Goal: Find specific page/section: Find specific page/section

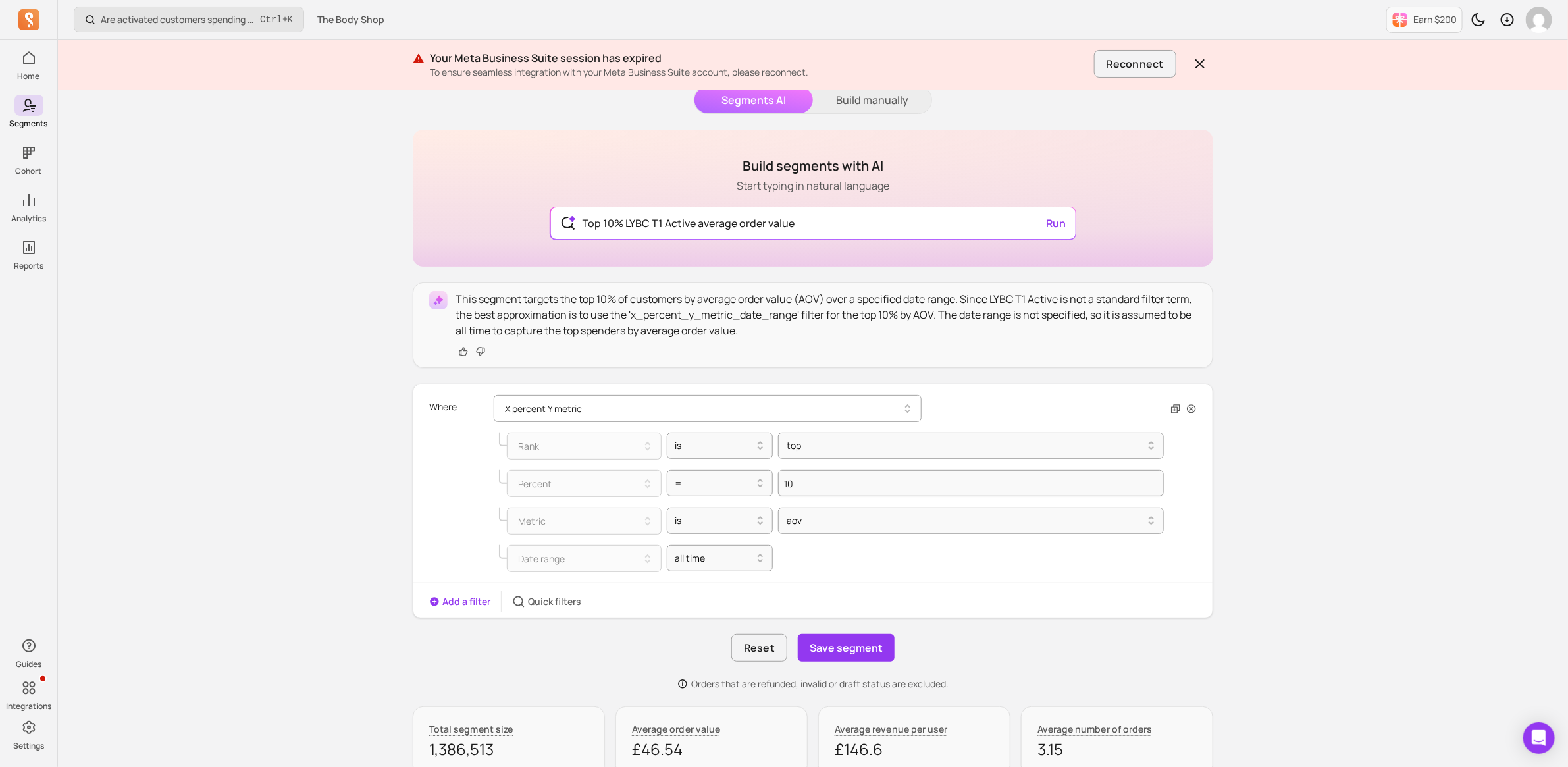
click at [905, 405] on icon "button" at bounding box center [908, 408] width 16 height 16
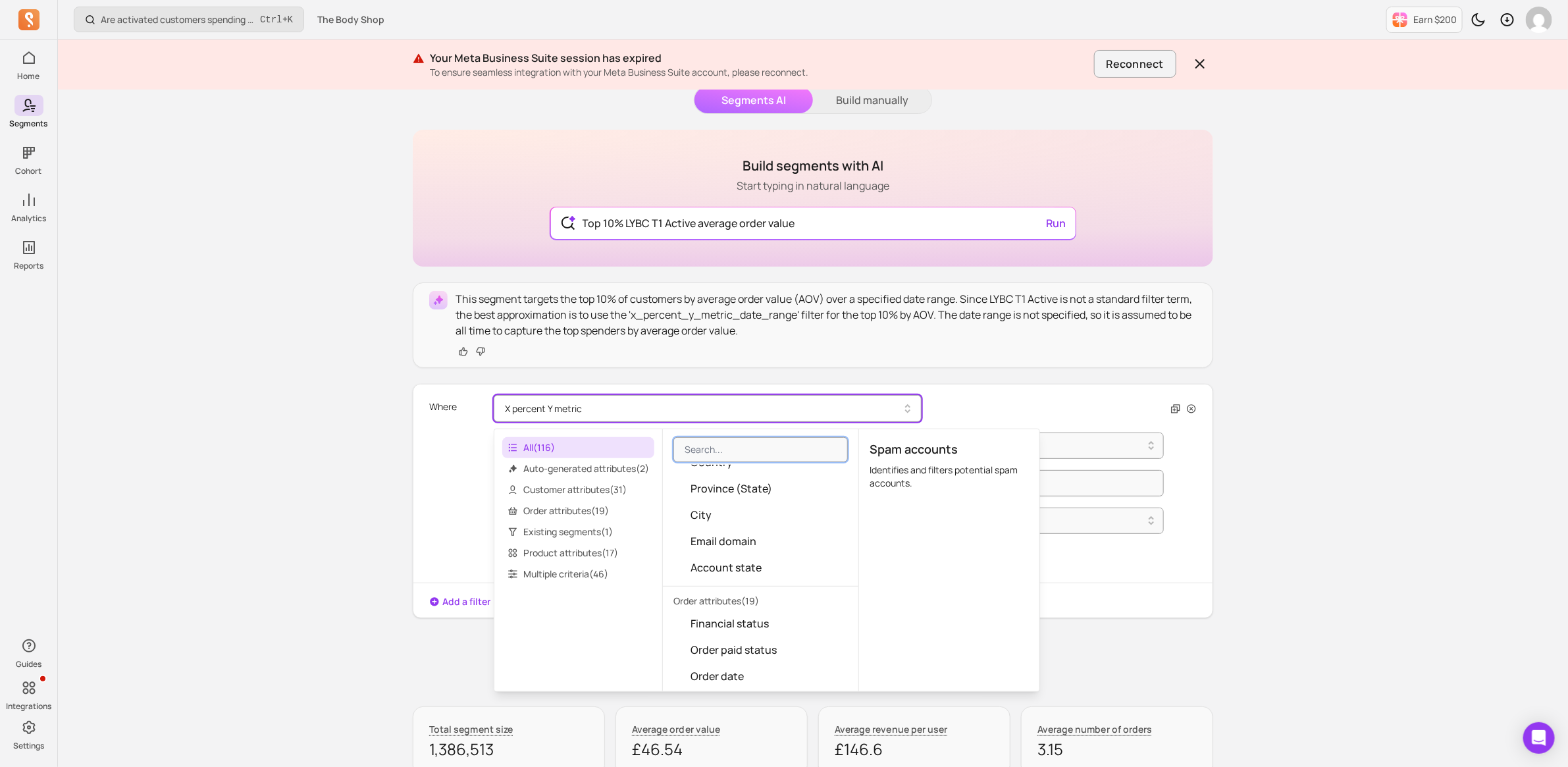
scroll to position [823, 0]
click at [561, 489] on span "Customer attributes ( 31 )" at bounding box center [578, 490] width 152 height 21
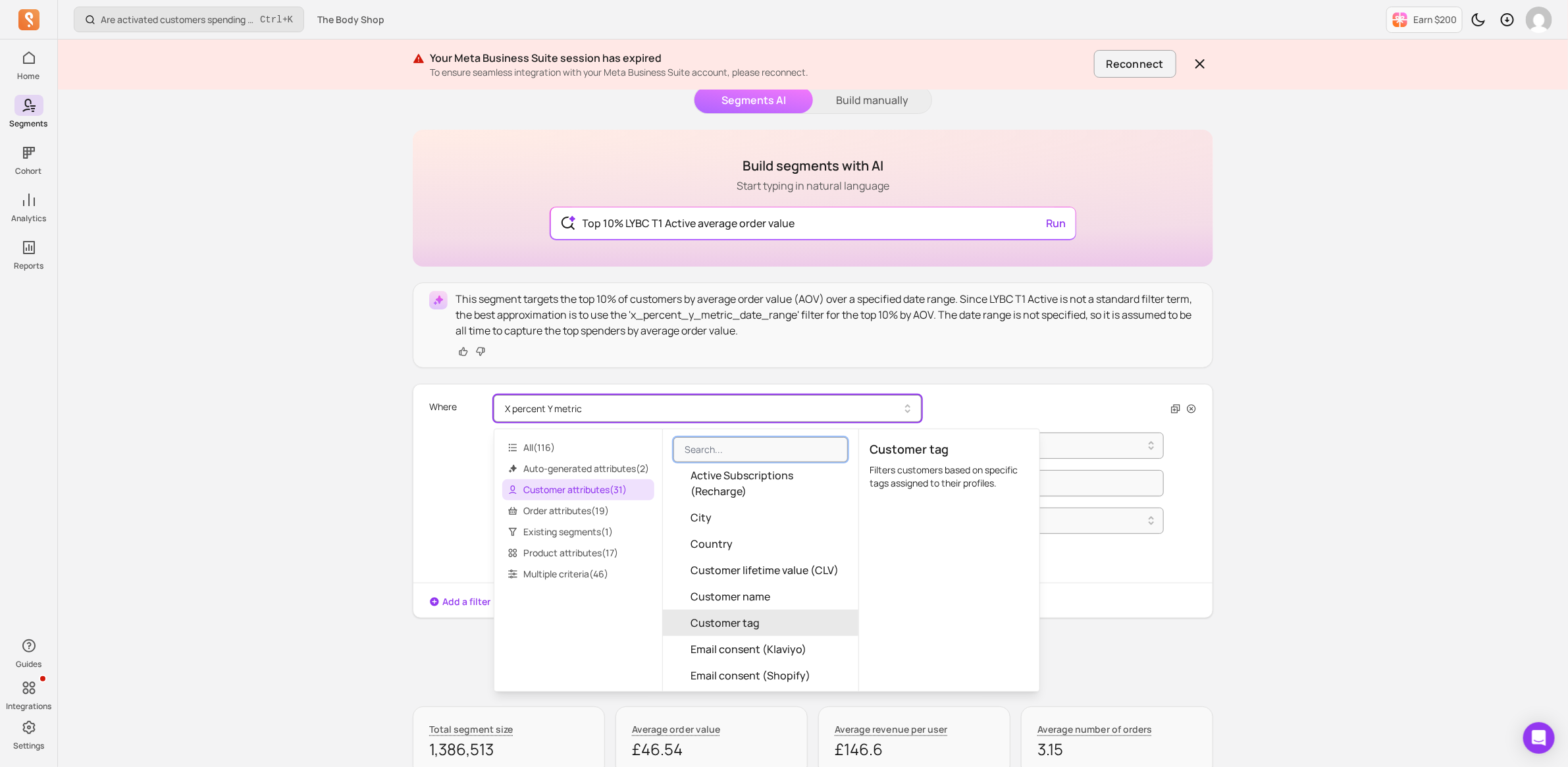
scroll to position [73, 0]
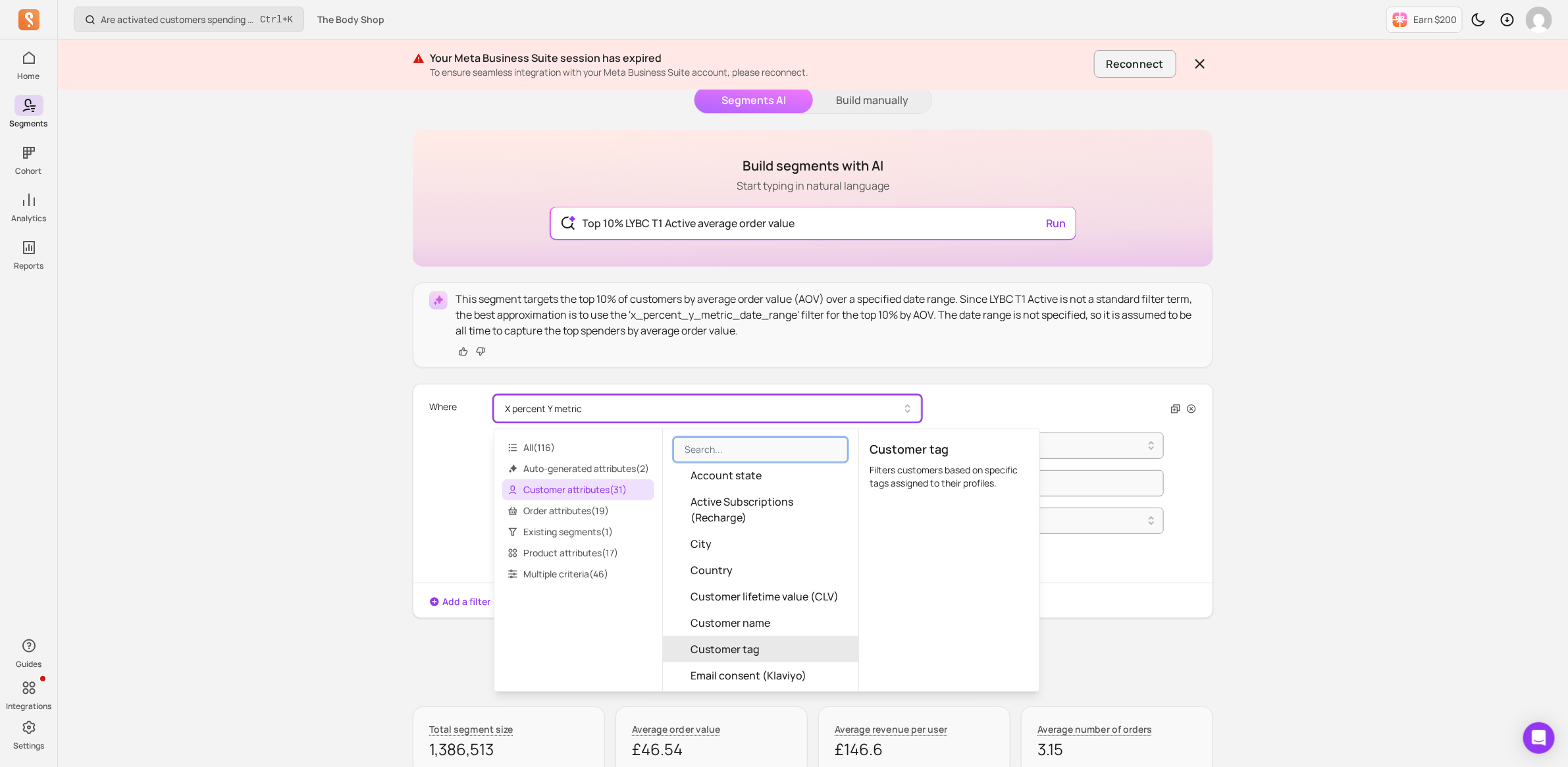
click at [754, 647] on span "Customer tag" at bounding box center [725, 648] width 69 height 16
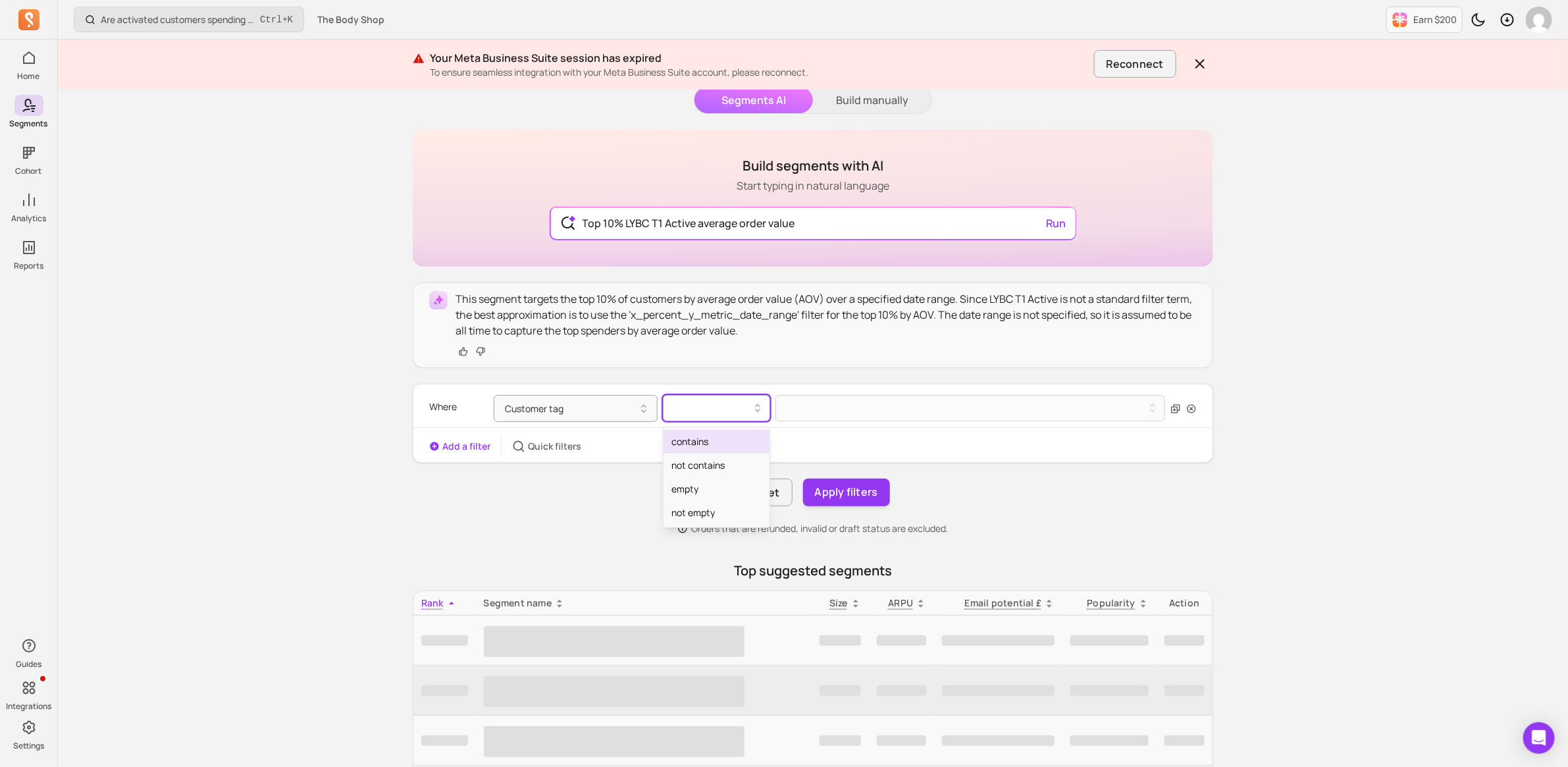
click at [737, 414] on div at bounding box center [711, 408] width 80 height 16
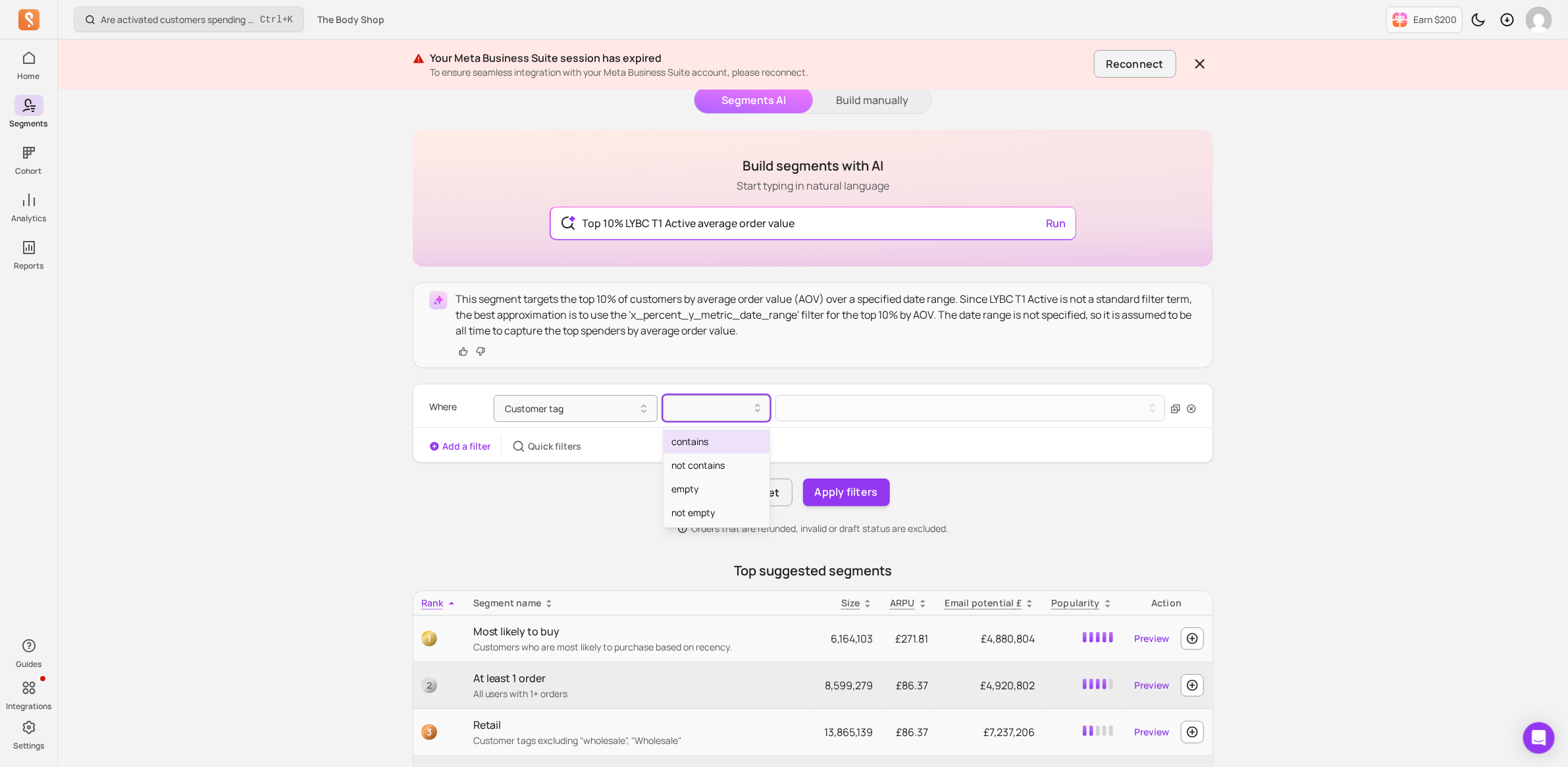
click at [710, 444] on div "contains" at bounding box center [717, 441] width 106 height 24
click at [838, 401] on button at bounding box center [971, 408] width 390 height 26
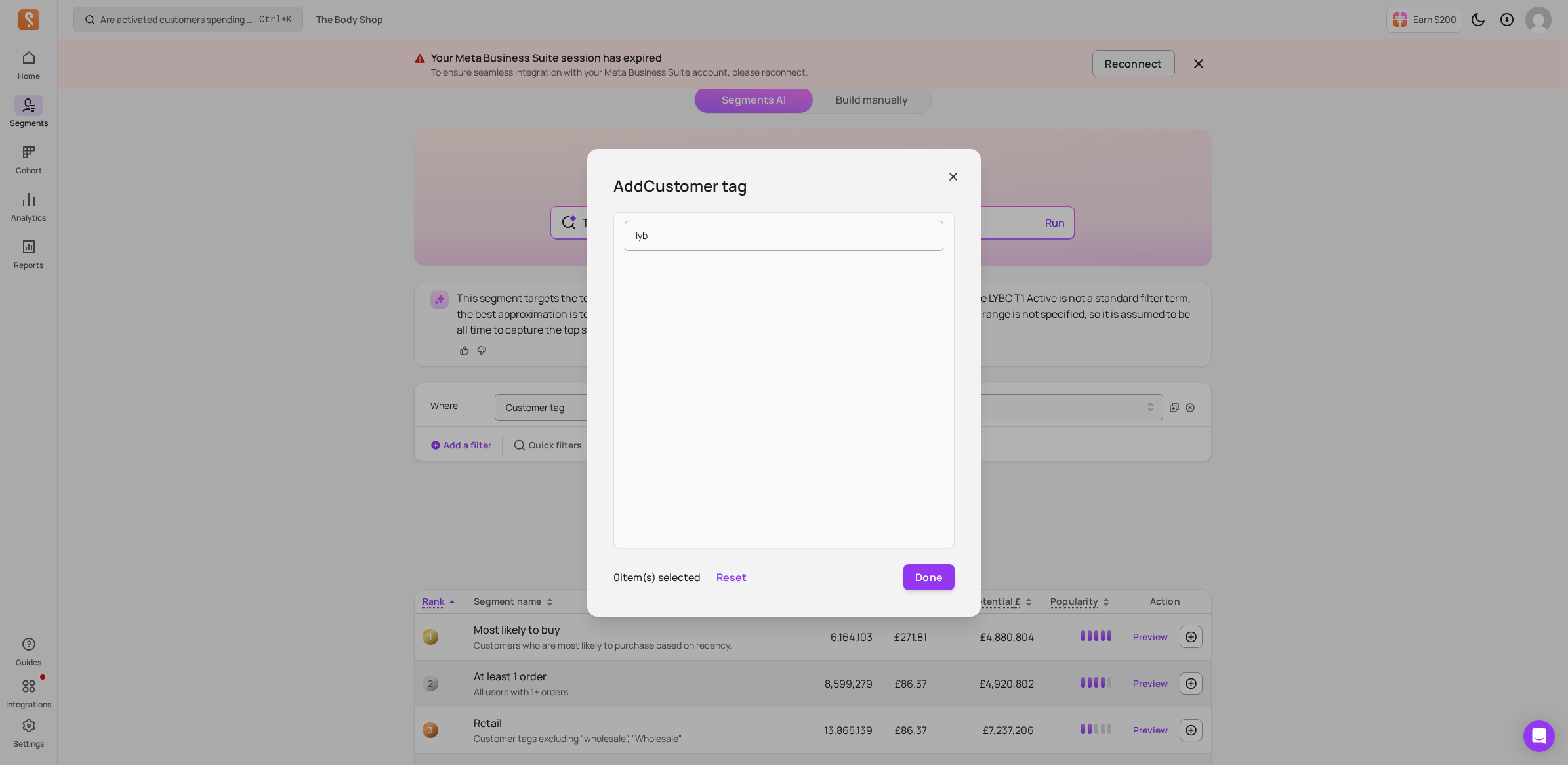
type input "lybc"
click at [681, 237] on input "lybc" at bounding box center [784, 236] width 319 height 31
drag, startPoint x: 681, startPoint y: 237, endPoint x: 530, endPoint y: 231, distance: 151.1
click at [530, 231] on div "Add Customer tag lybc 0 item(s) selected Reset Done" at bounding box center [784, 382] width 1547 height 744
click at [542, 406] on div "Add Customer tag [PERSON_NAME] Login with Shop prospect lybc_active Shopify Sho…" at bounding box center [784, 382] width 1547 height 744
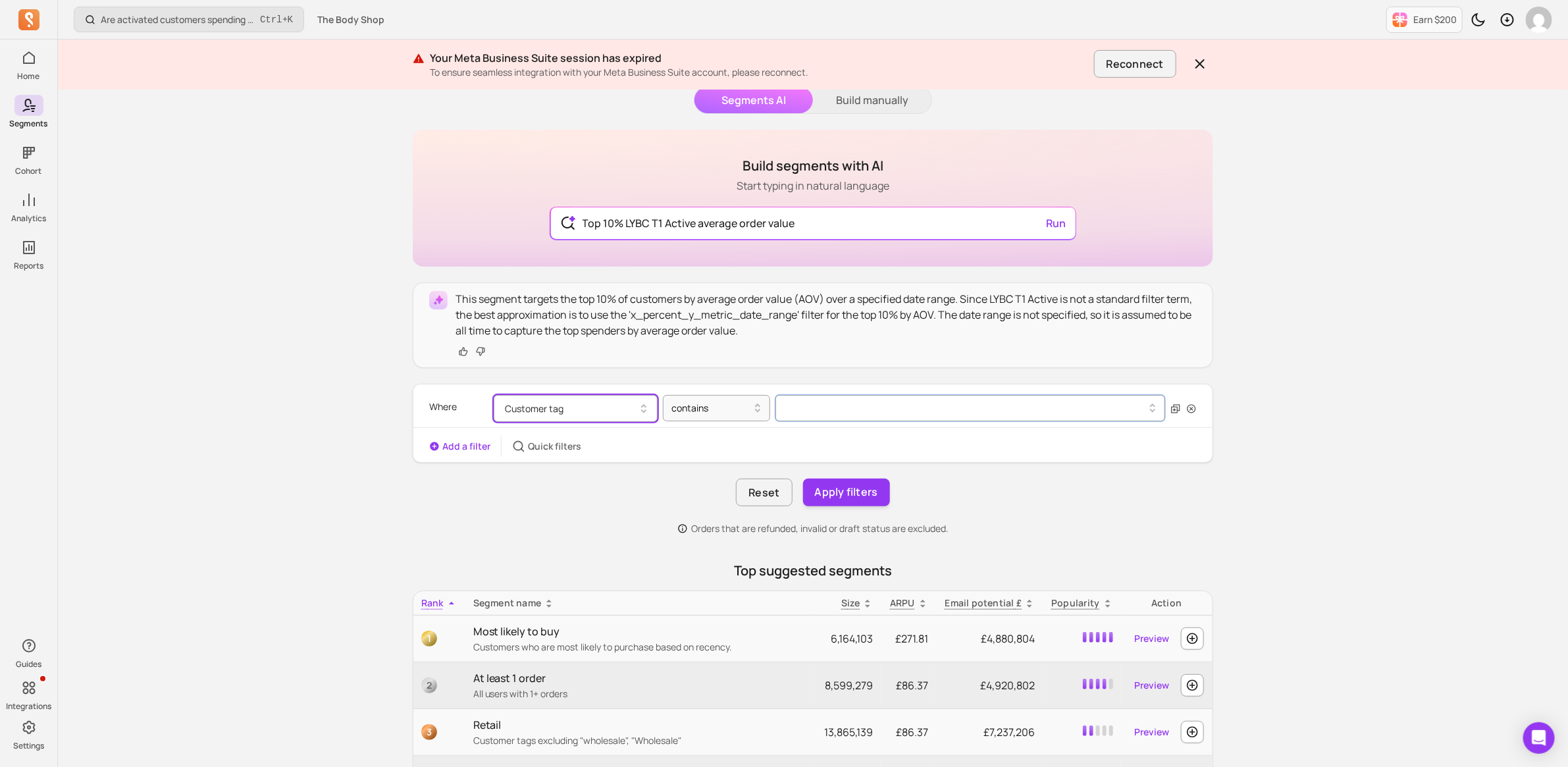
click at [650, 405] on icon "button" at bounding box center [643, 408] width 16 height 16
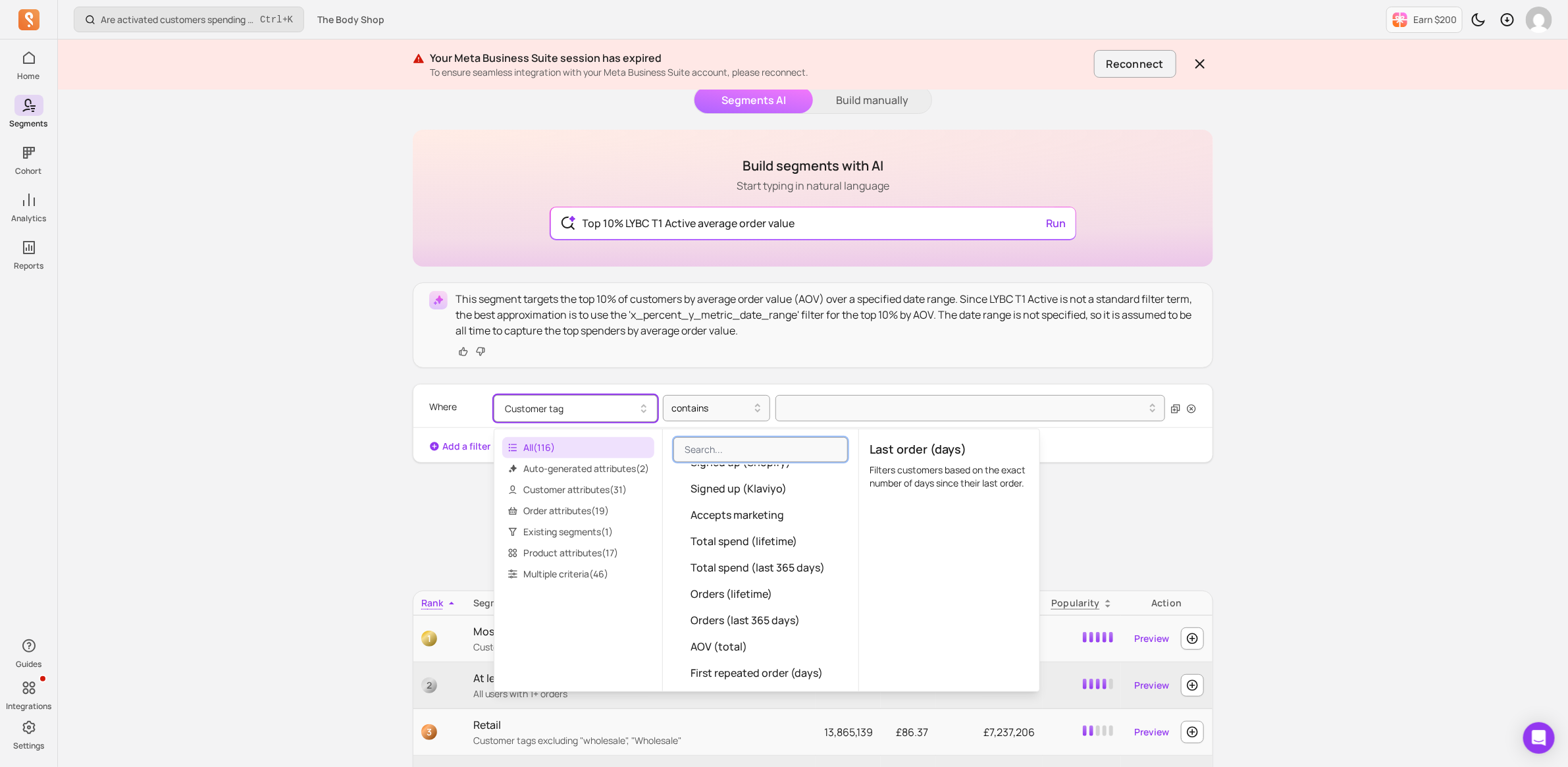
scroll to position [247, 0]
click at [740, 446] on input "search" at bounding box center [761, 450] width 174 height 25
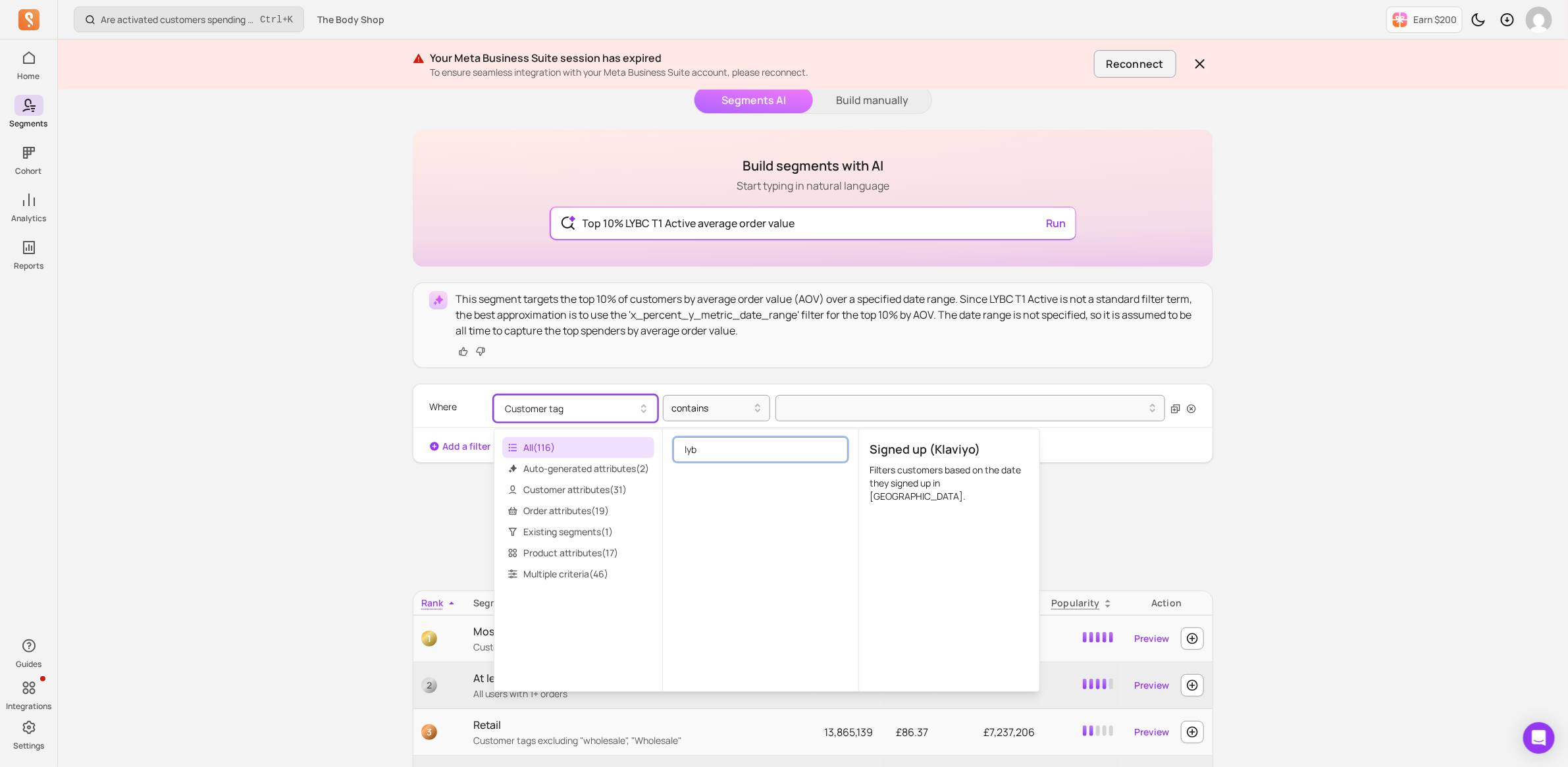
scroll to position [0, 0]
type input "lybc"
click at [588, 531] on span "Existing segments ( 1 )" at bounding box center [578, 532] width 152 height 21
click at [756, 447] on input "lybc" at bounding box center [761, 450] width 174 height 25
click at [831, 447] on input "lybc" at bounding box center [761, 450] width 174 height 25
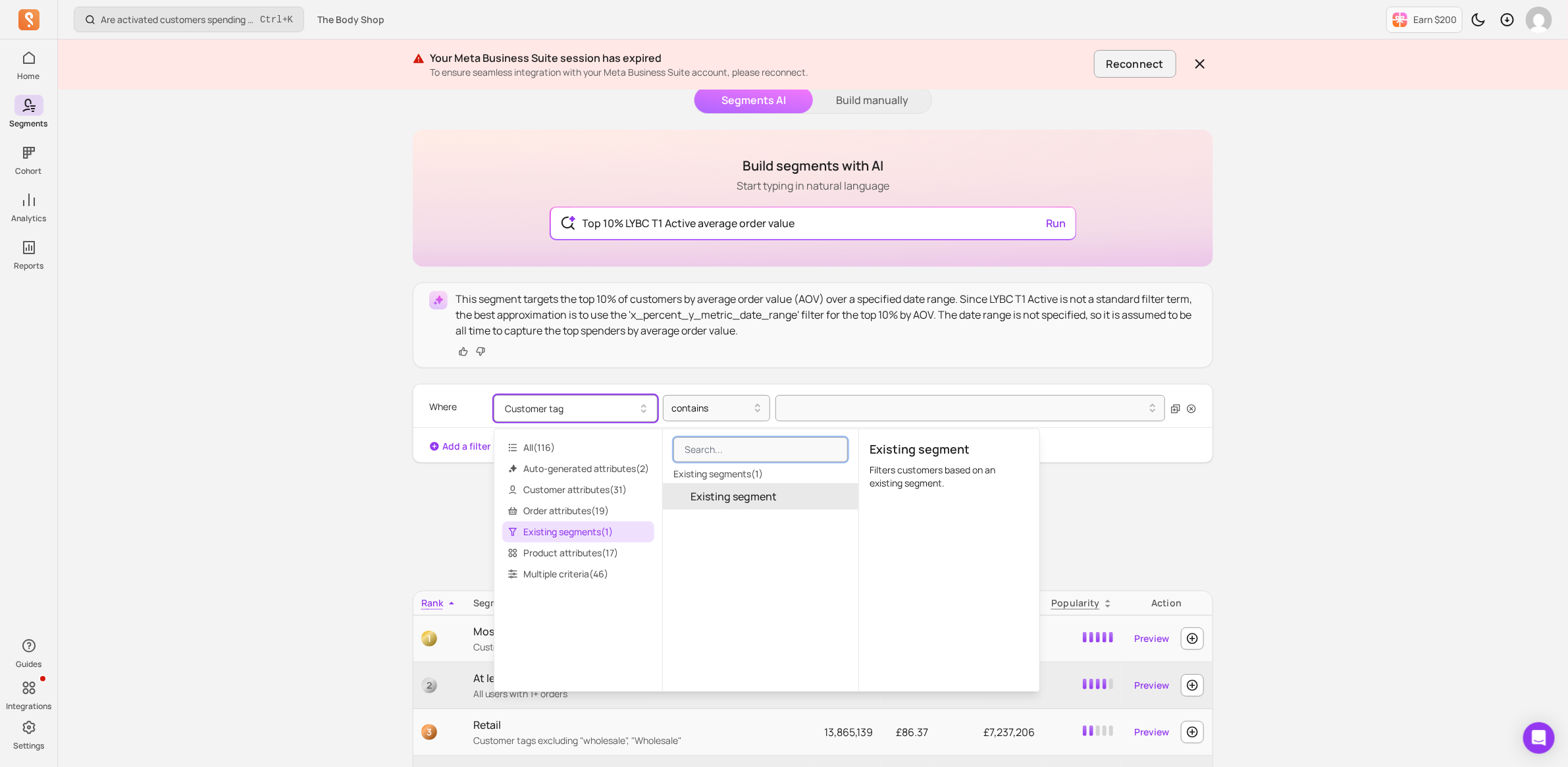
click at [754, 492] on span "Existing segment" at bounding box center [734, 496] width 86 height 16
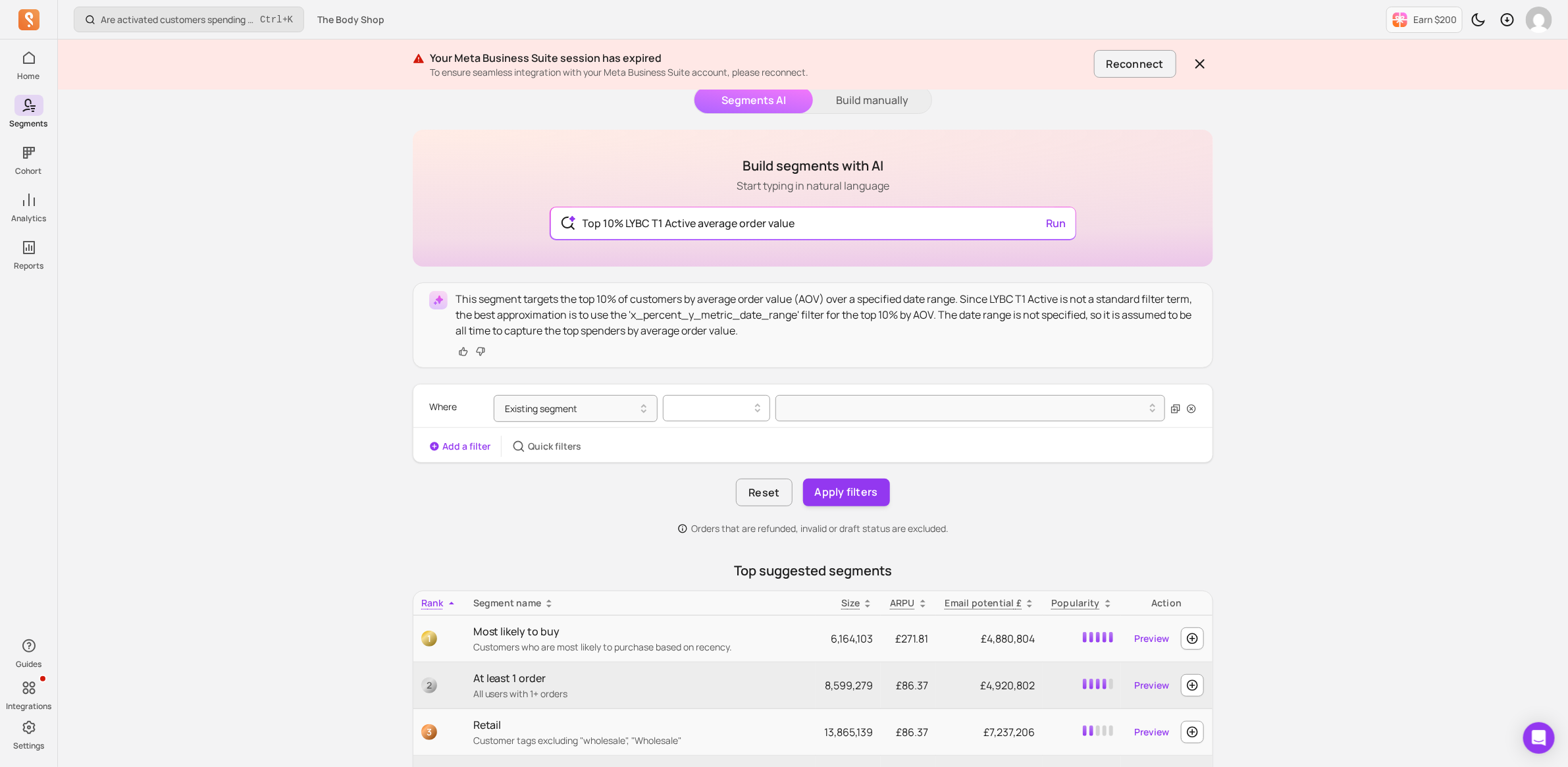
click at [736, 408] on div at bounding box center [711, 408] width 80 height 16
click at [722, 441] on div "is" at bounding box center [717, 441] width 106 height 24
click at [884, 403] on div at bounding box center [965, 408] width 362 height 16
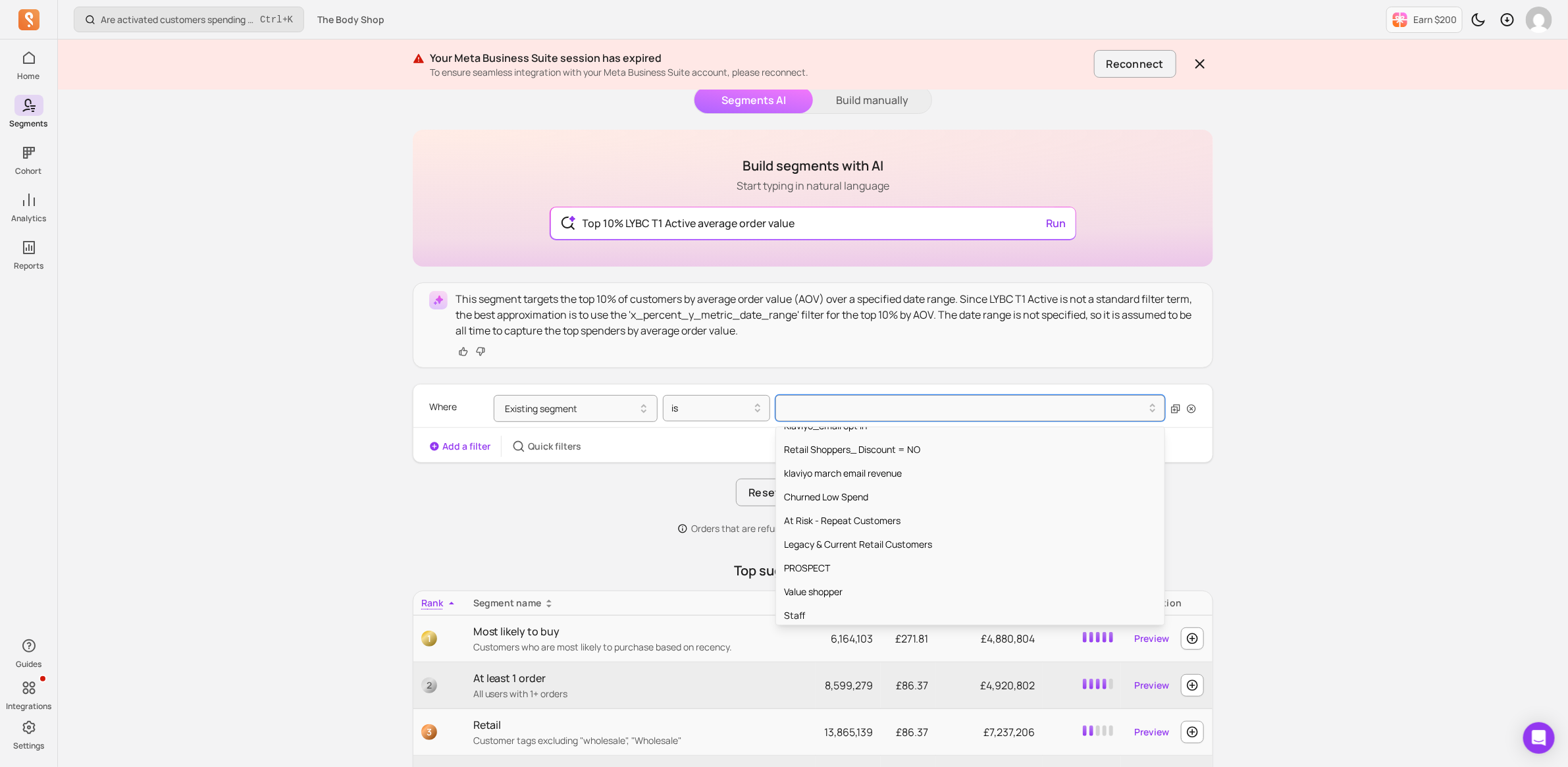
scroll to position [905, 0]
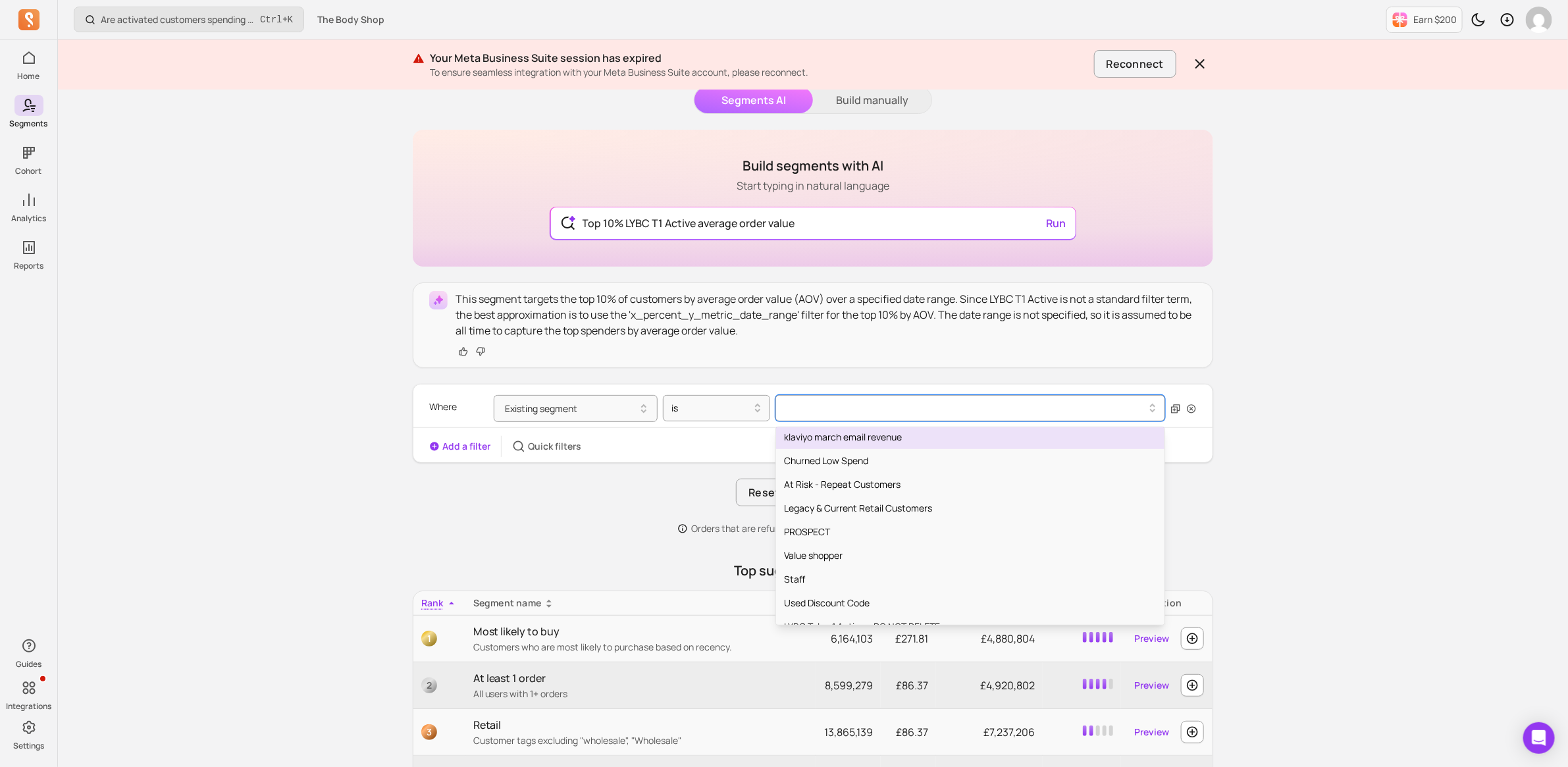
click at [847, 413] on div at bounding box center [965, 408] width 362 height 16
type input "lyb"
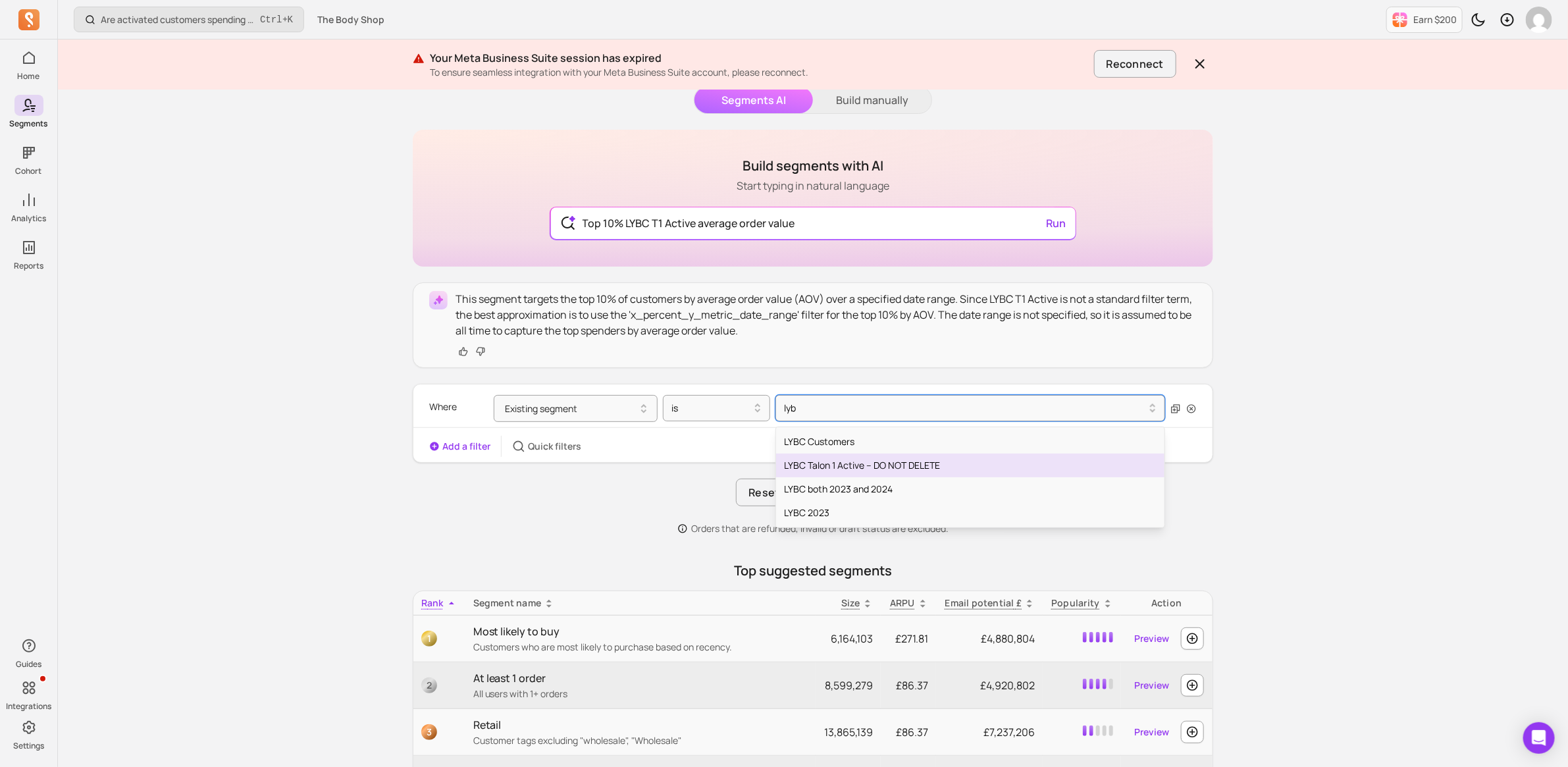
click at [881, 458] on div "LYBC Talon 1 Active – DO NOT DELETE" at bounding box center [971, 465] width 389 height 24
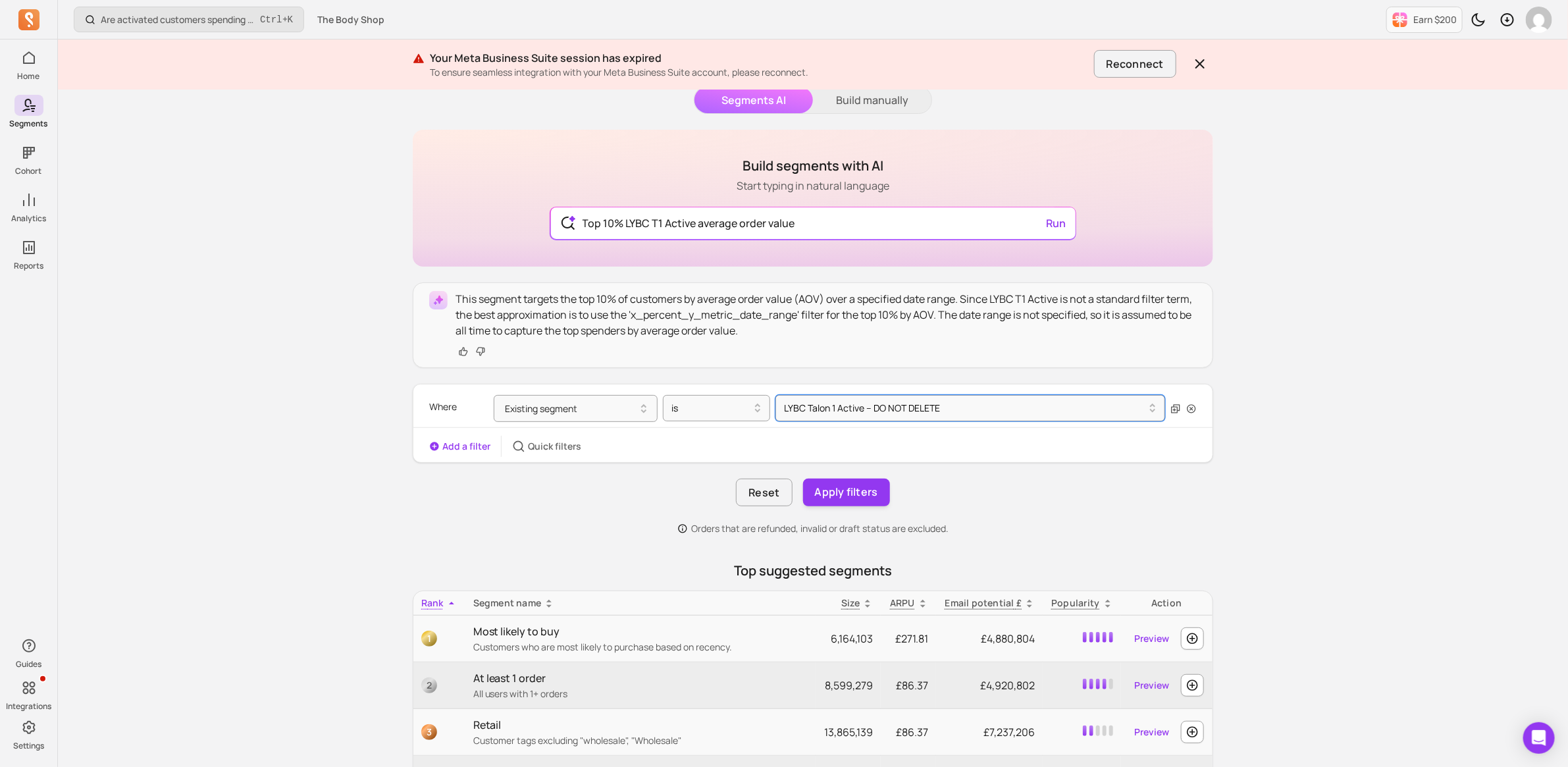
click at [470, 450] on button "Add a filter" at bounding box center [460, 446] width 61 height 13
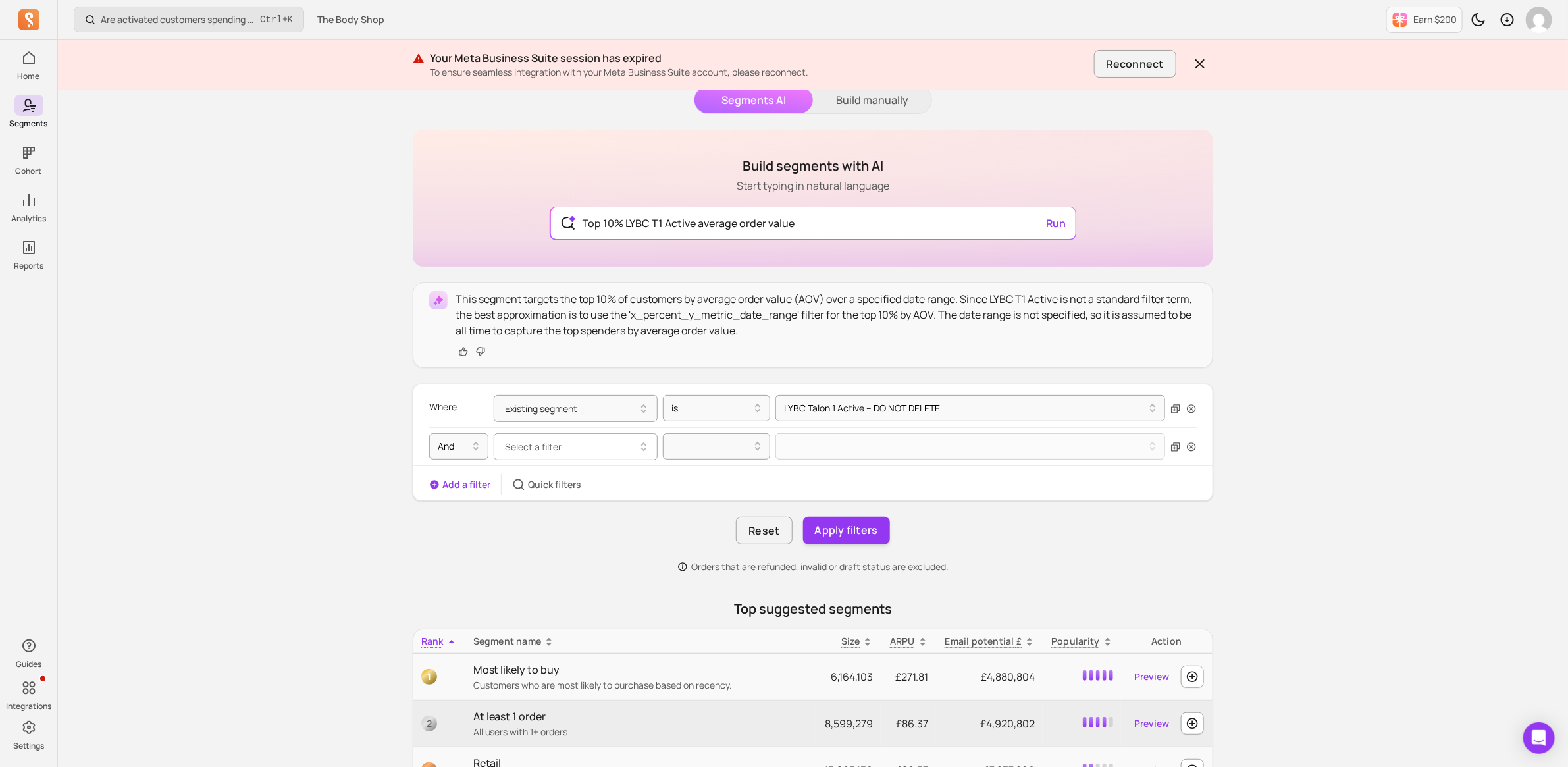
click at [537, 451] on span "Select a filter" at bounding box center [533, 447] width 57 height 12
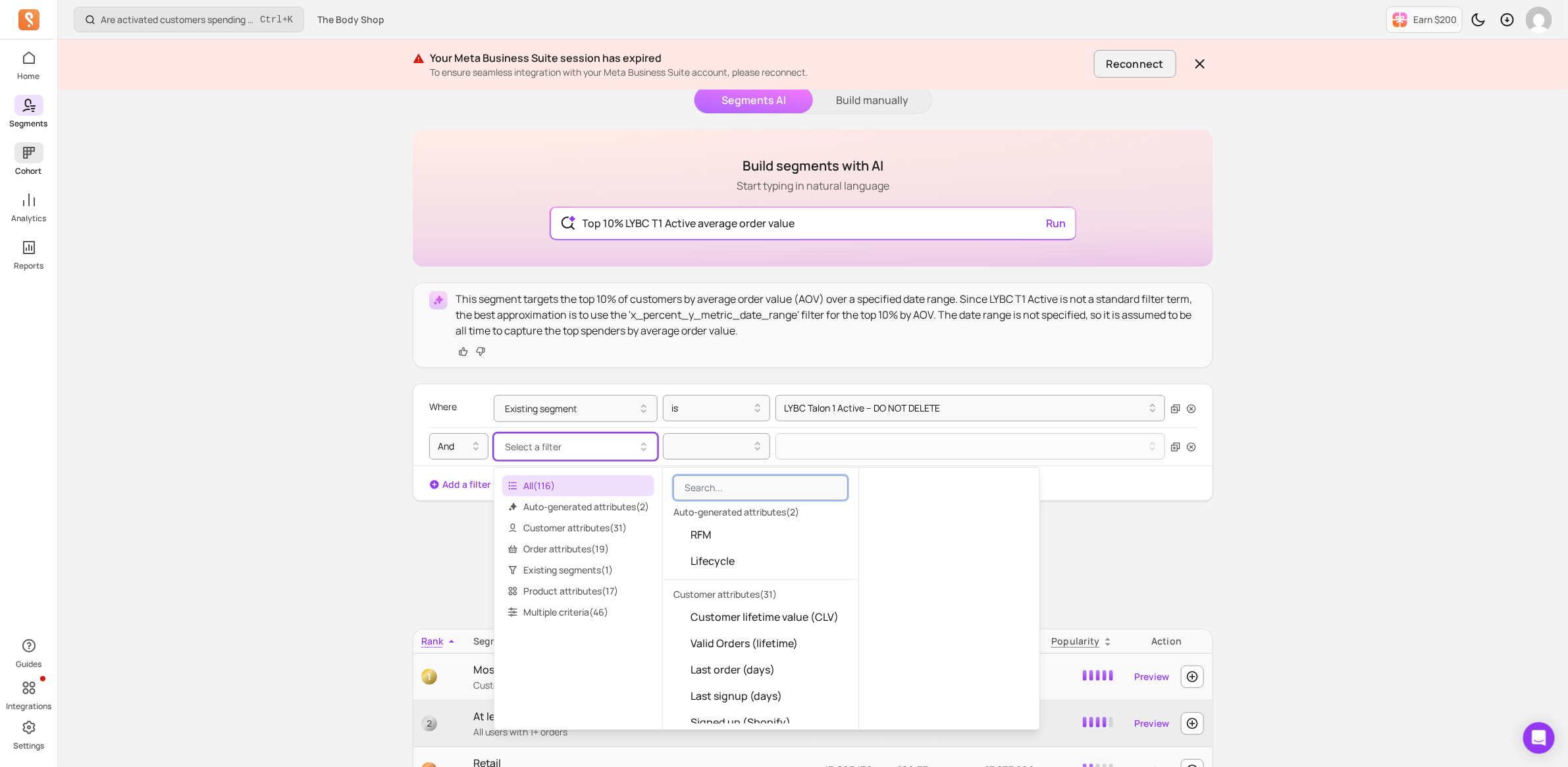
click at [33, 145] on icon at bounding box center [29, 152] width 16 height 16
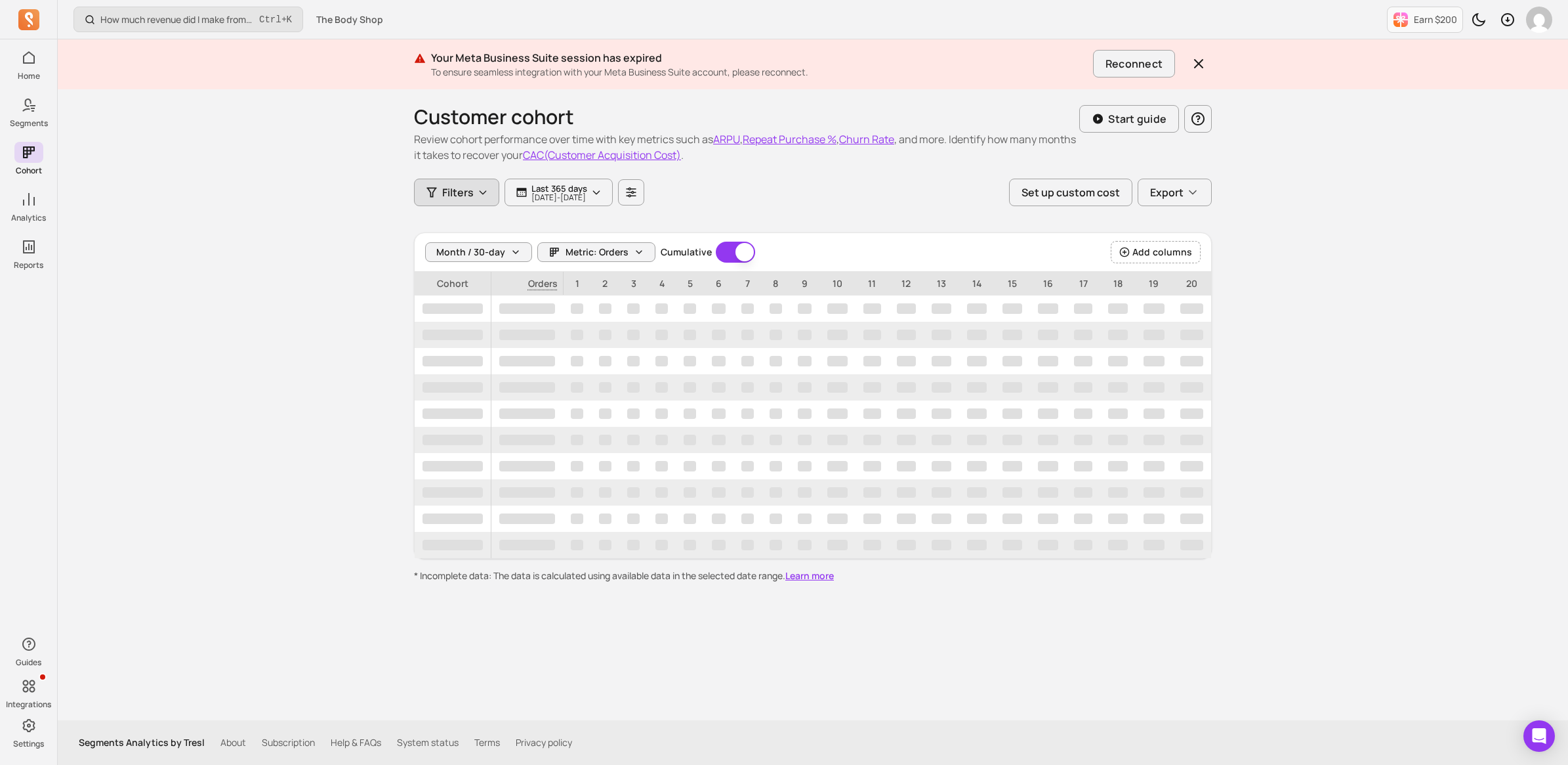
click at [461, 192] on span "Filters" at bounding box center [457, 192] width 31 height 16
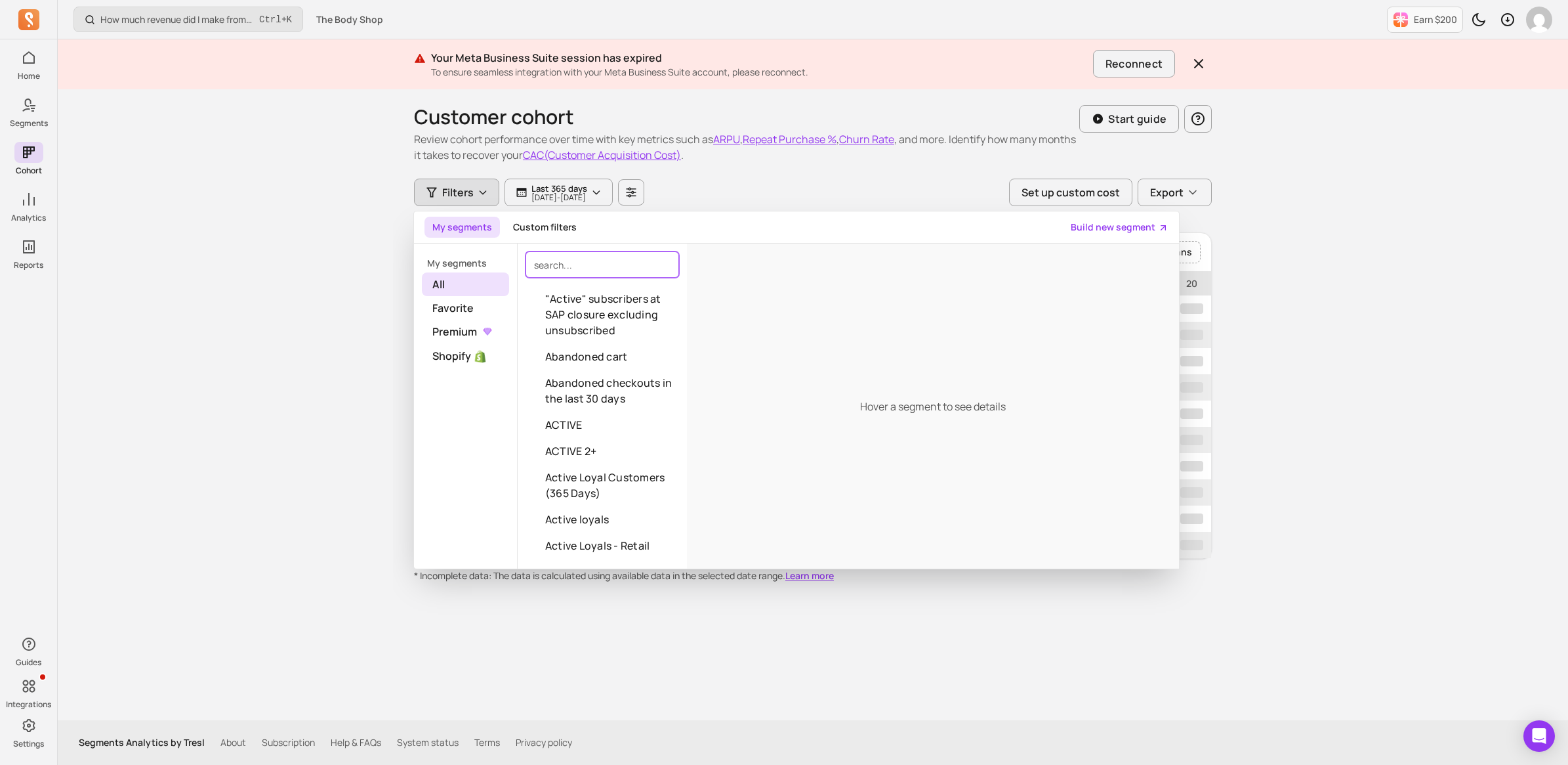
click at [591, 269] on input "search" at bounding box center [601, 265] width 153 height 26
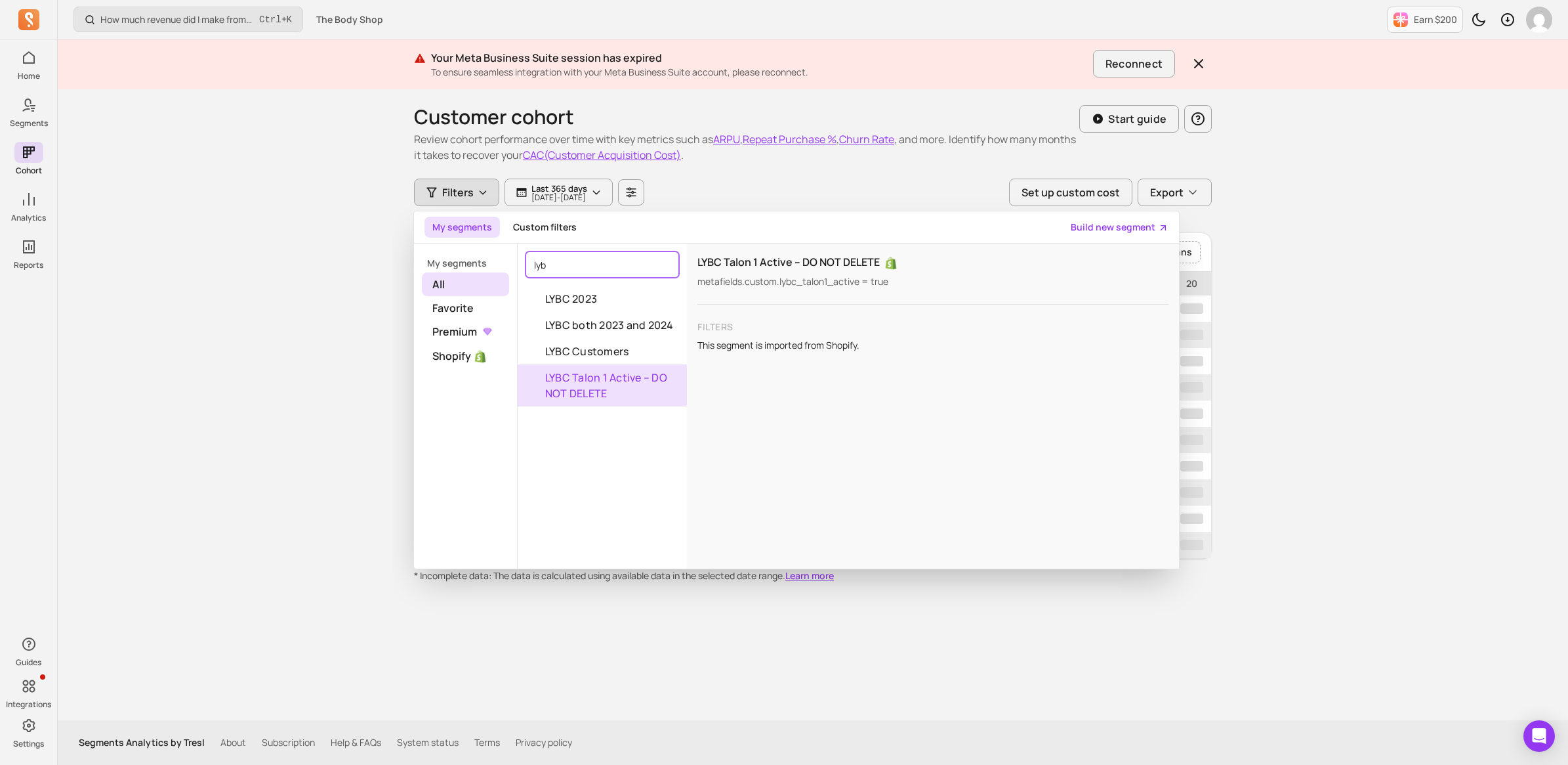
type input "lyb"
click at [569, 387] on button "LYBC Talon 1 Active – DO NOT DELETE" at bounding box center [602, 385] width 169 height 42
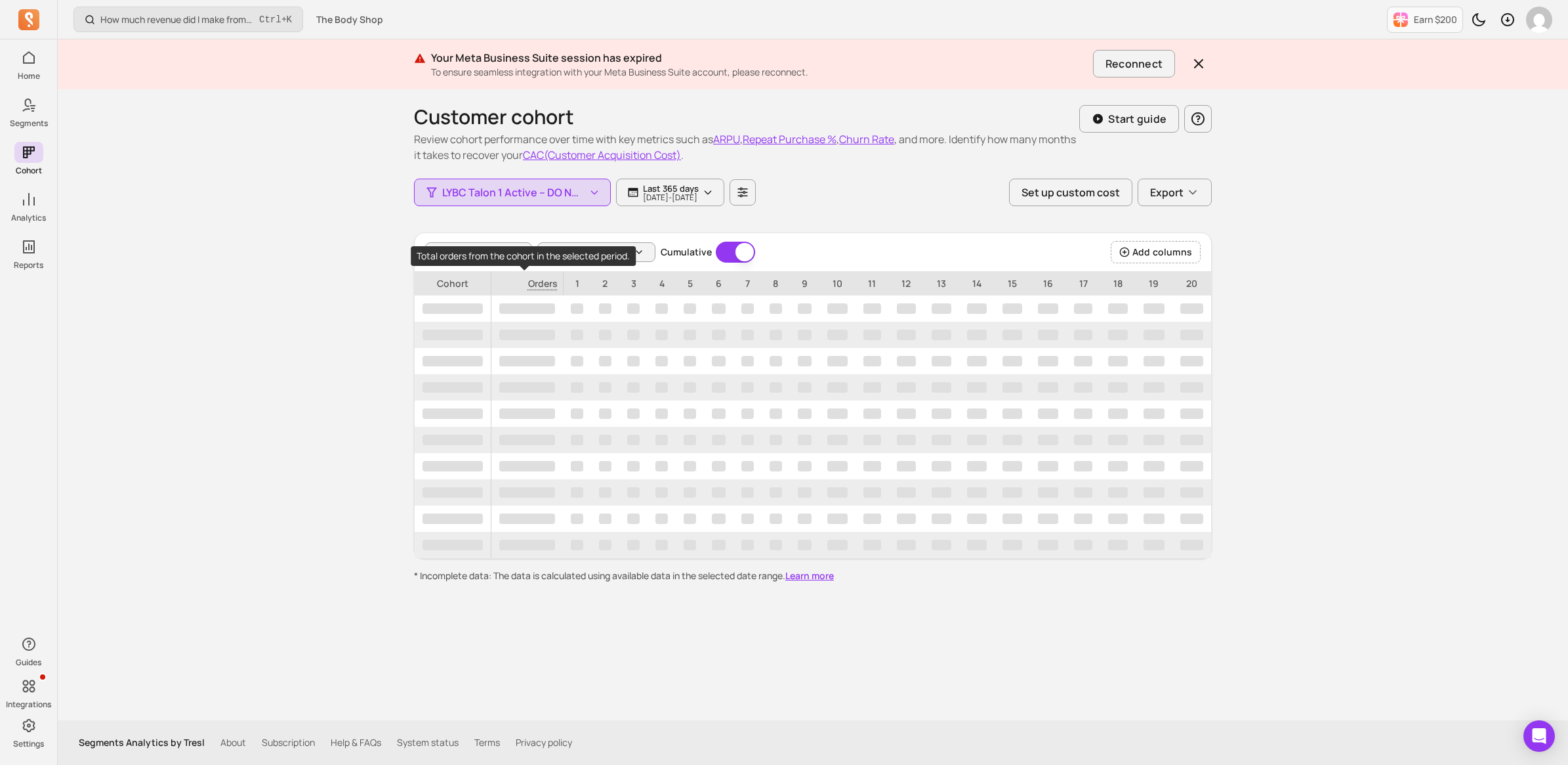
click at [544, 284] on span "Orders" at bounding box center [527, 283] width 72 height 24
click at [544, 284] on span "Orders" at bounding box center [527, 283] width 72 height 24
click at [602, 255] on span "Metric: Orders" at bounding box center [597, 252] width 63 height 13
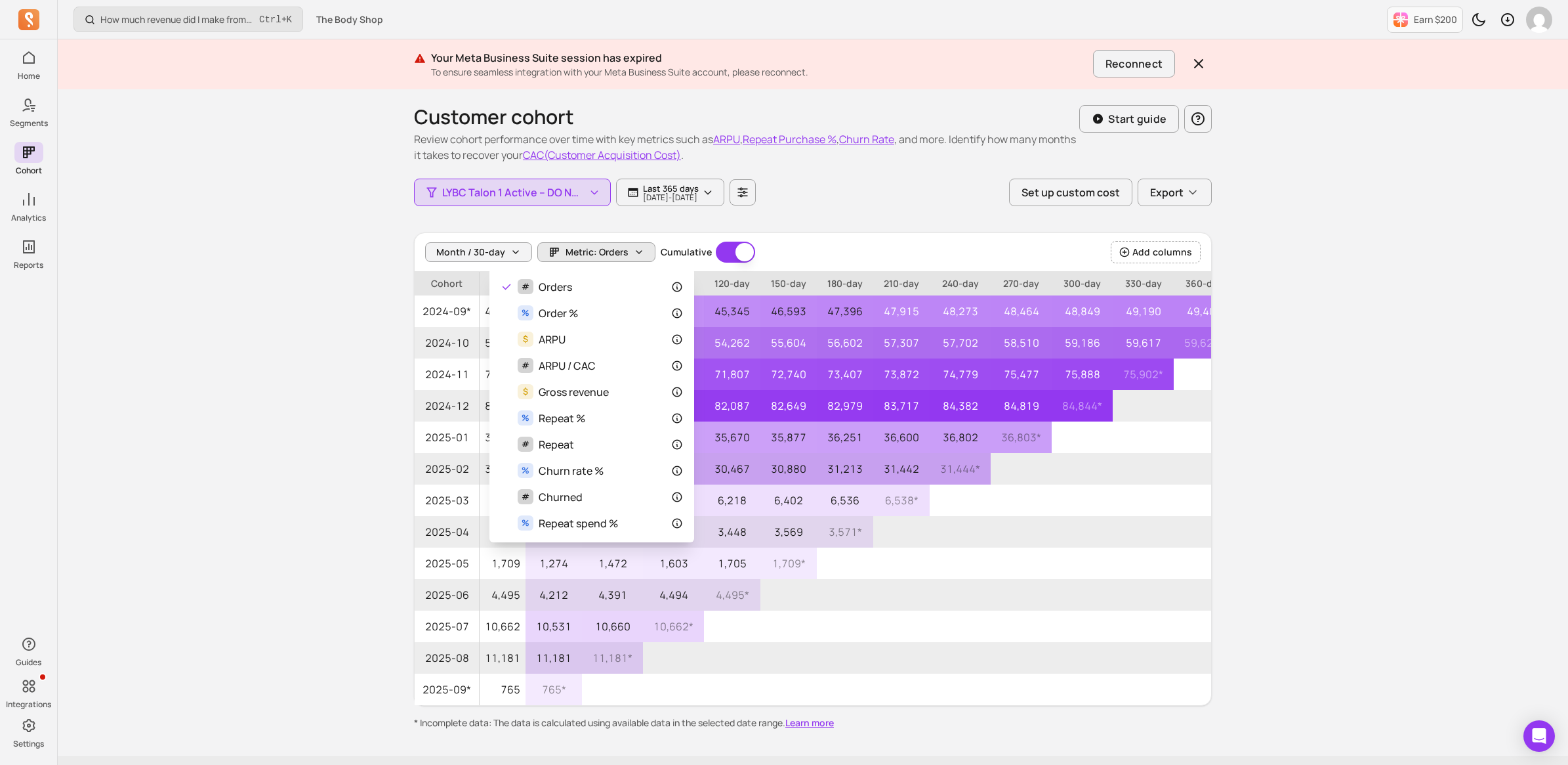
click at [261, 277] on div "How much revenue did I make from newly acquired customers? Ctrl + K The Body Sh…" at bounding box center [813, 400] width 1510 height 800
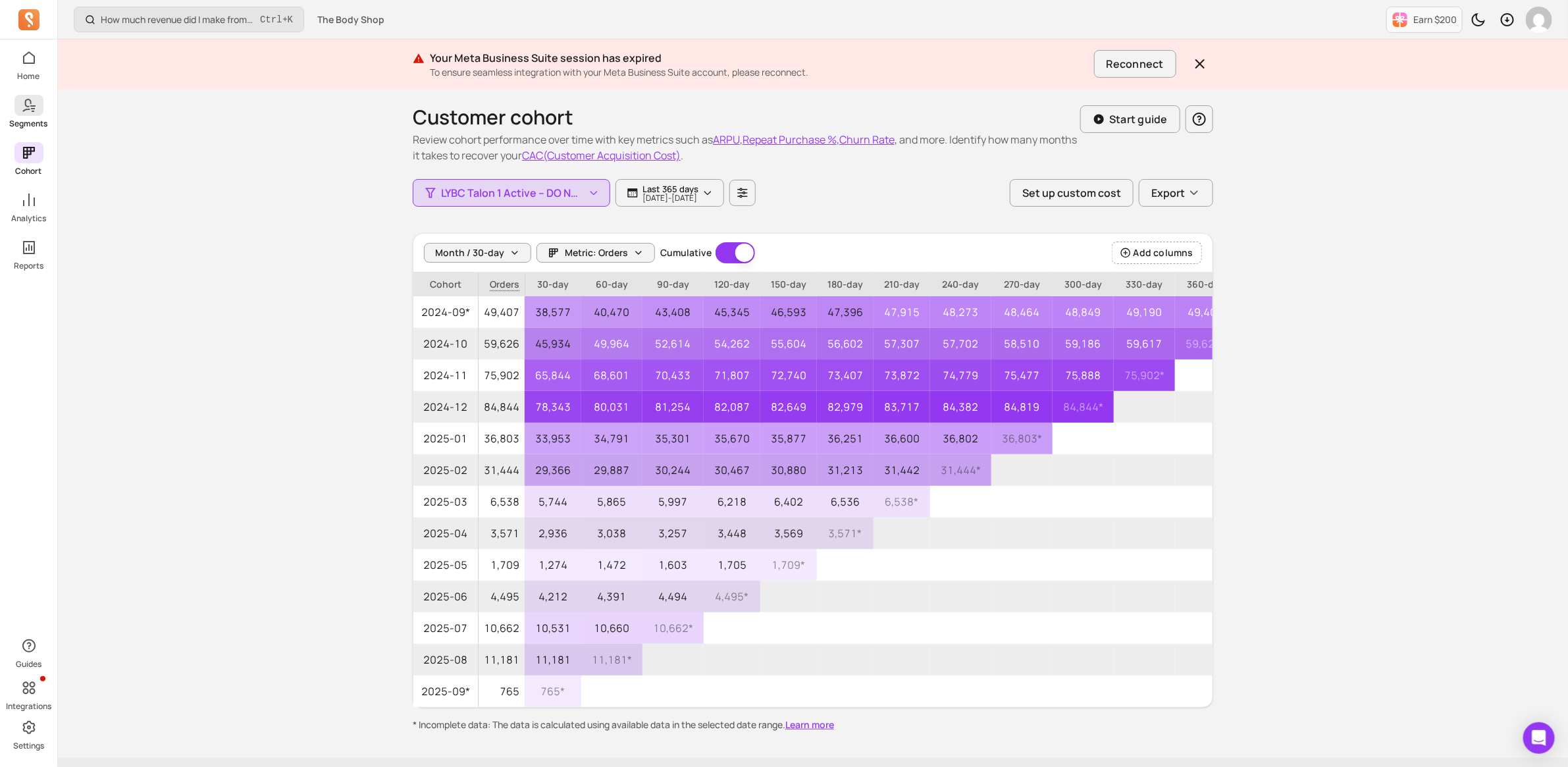
click at [27, 115] on span at bounding box center [29, 106] width 29 height 21
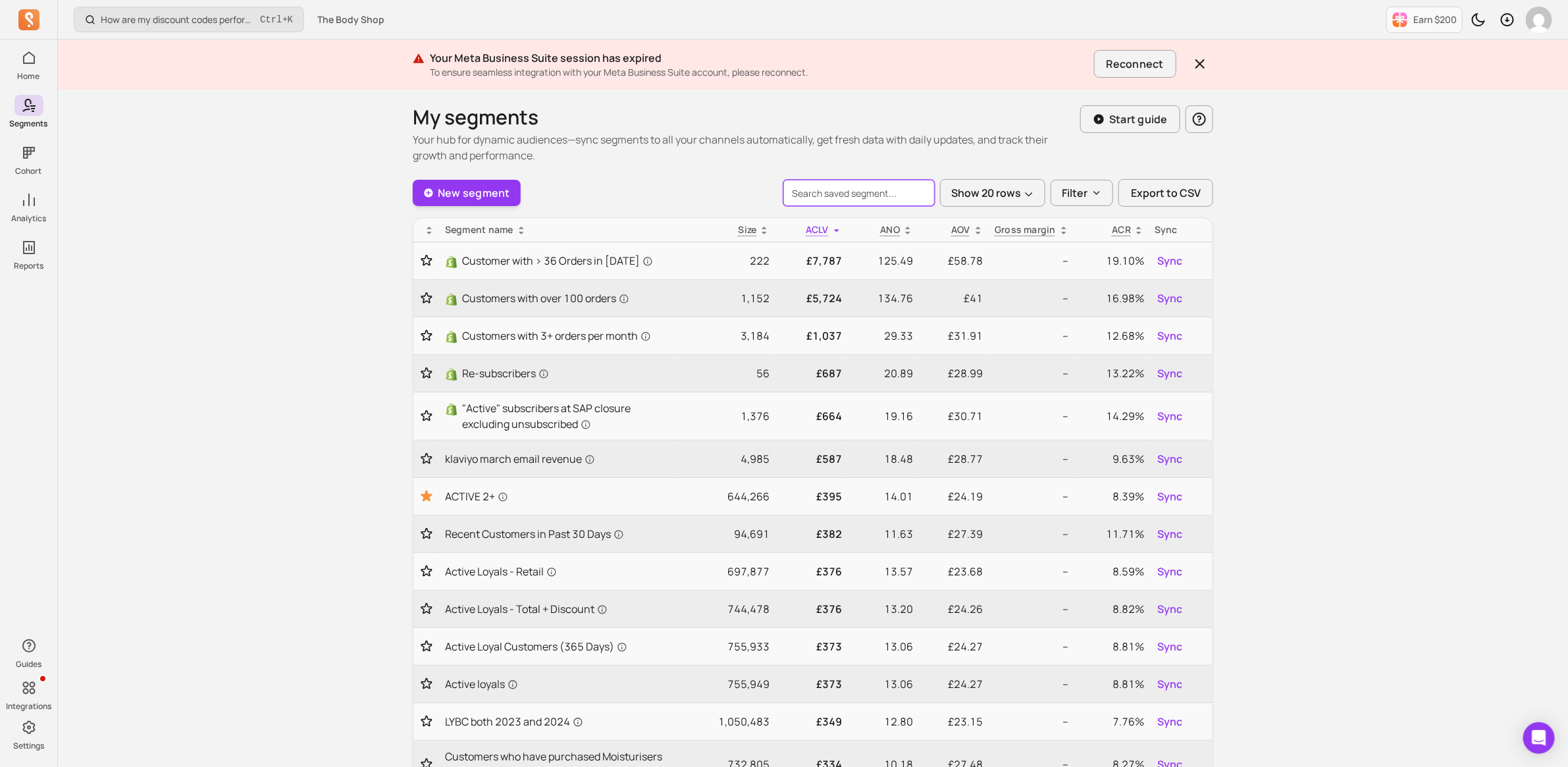
click at [834, 192] on input "search" at bounding box center [859, 193] width 151 height 26
type input "lybc"
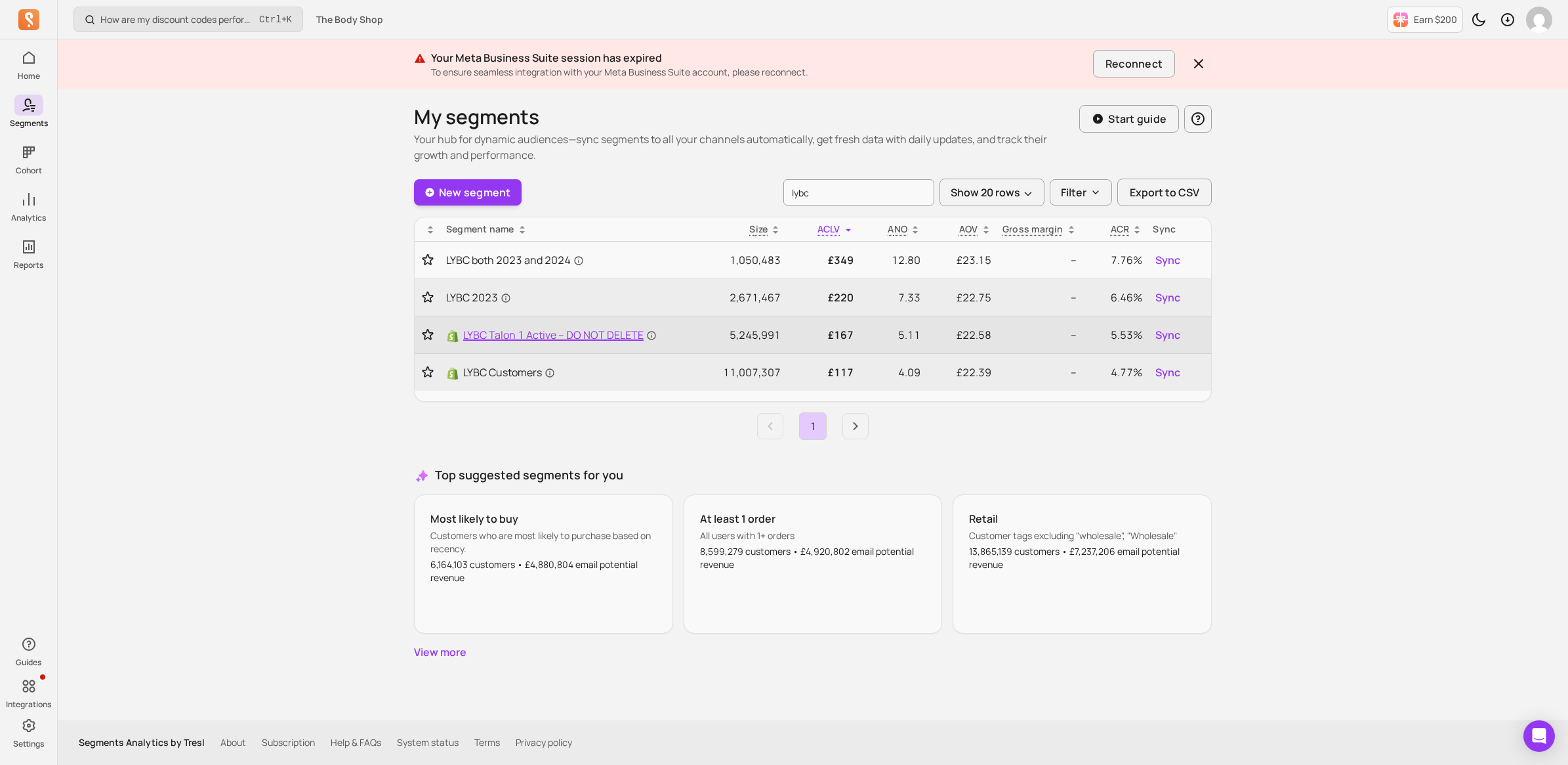
click at [582, 329] on span "LYBC Talon 1 Active – DO NOT DELETE" at bounding box center [560, 335] width 194 height 16
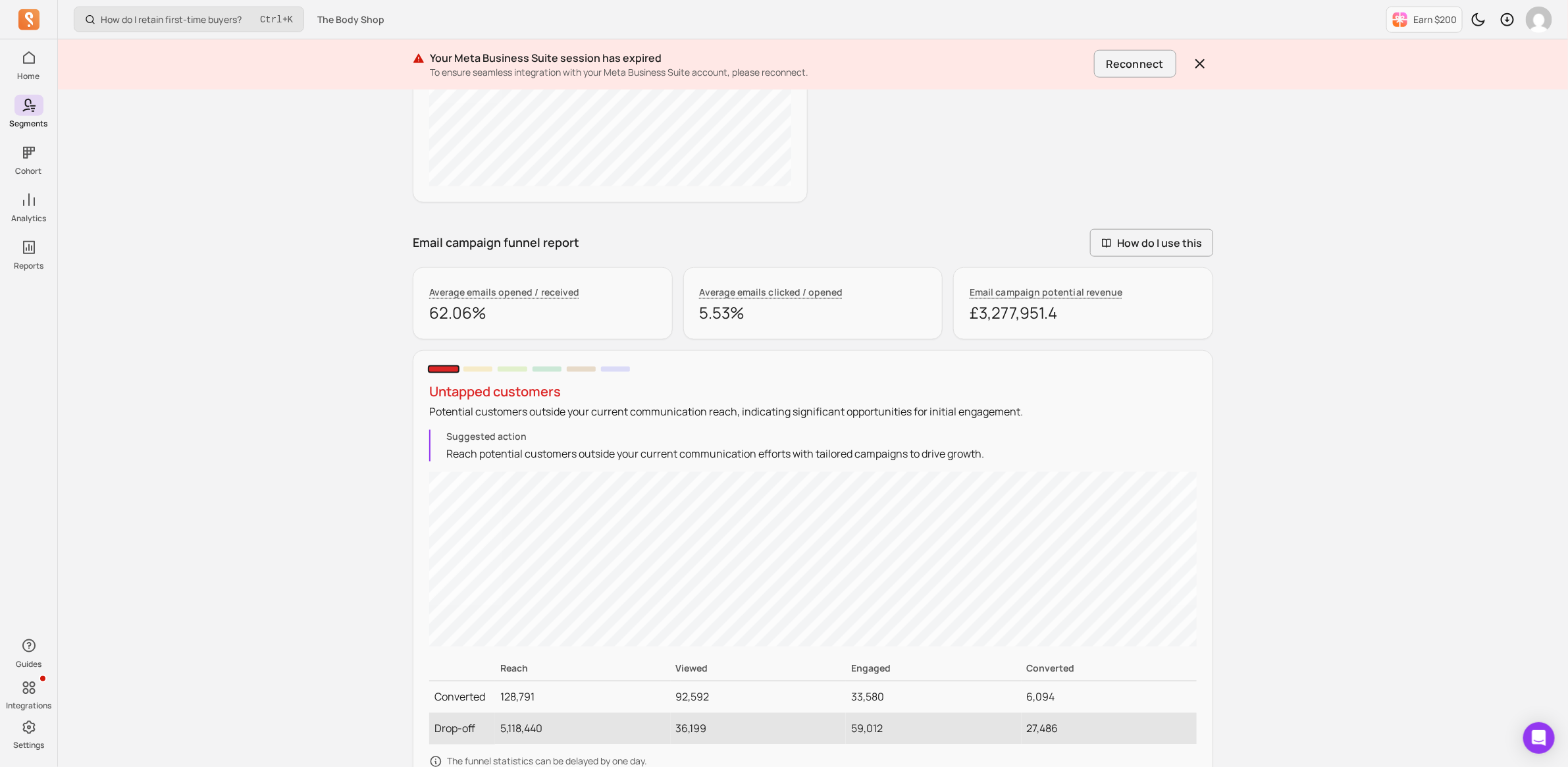
scroll to position [899, 0]
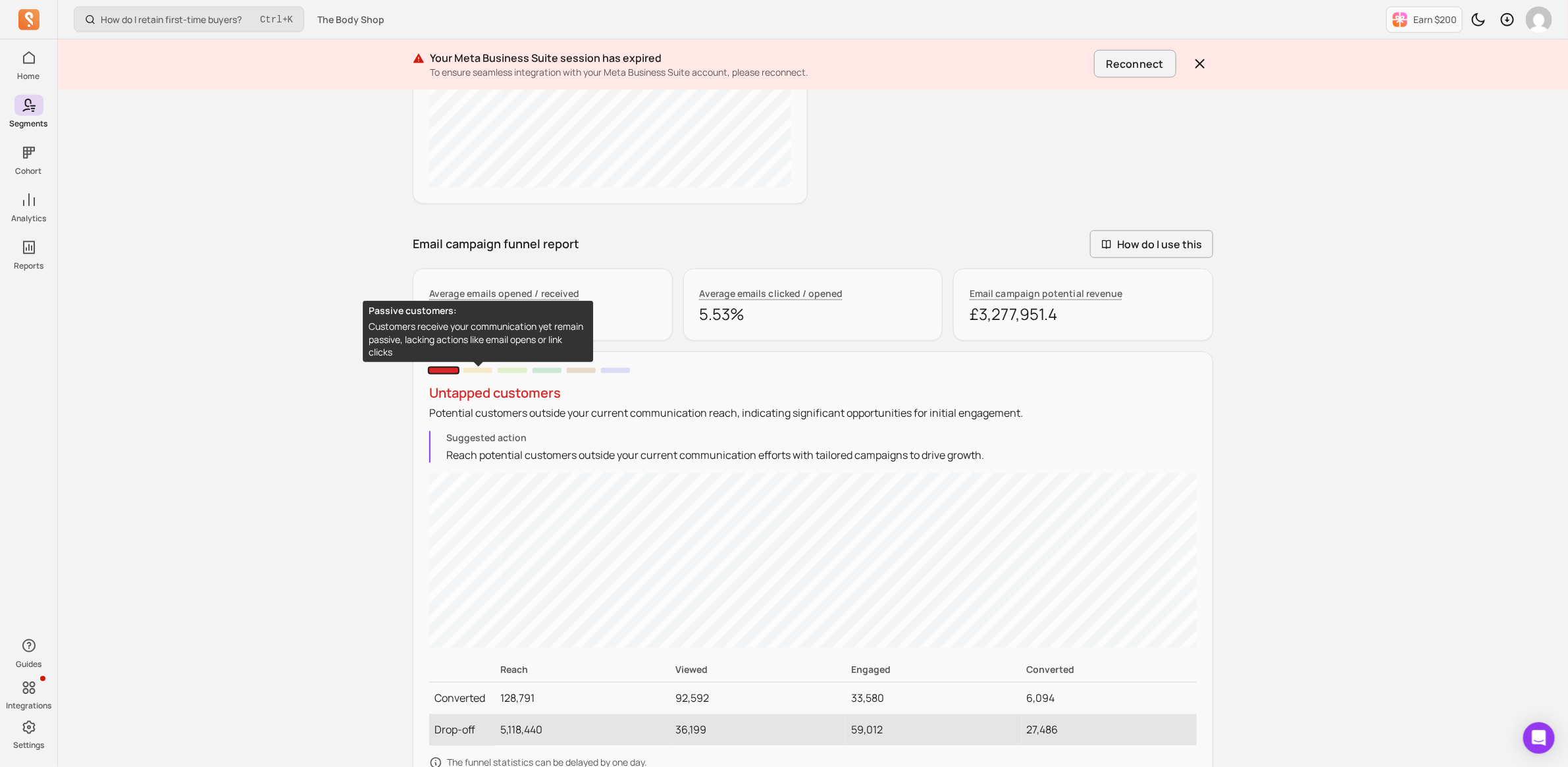
click at [484, 372] on span at bounding box center [478, 370] width 29 height 5
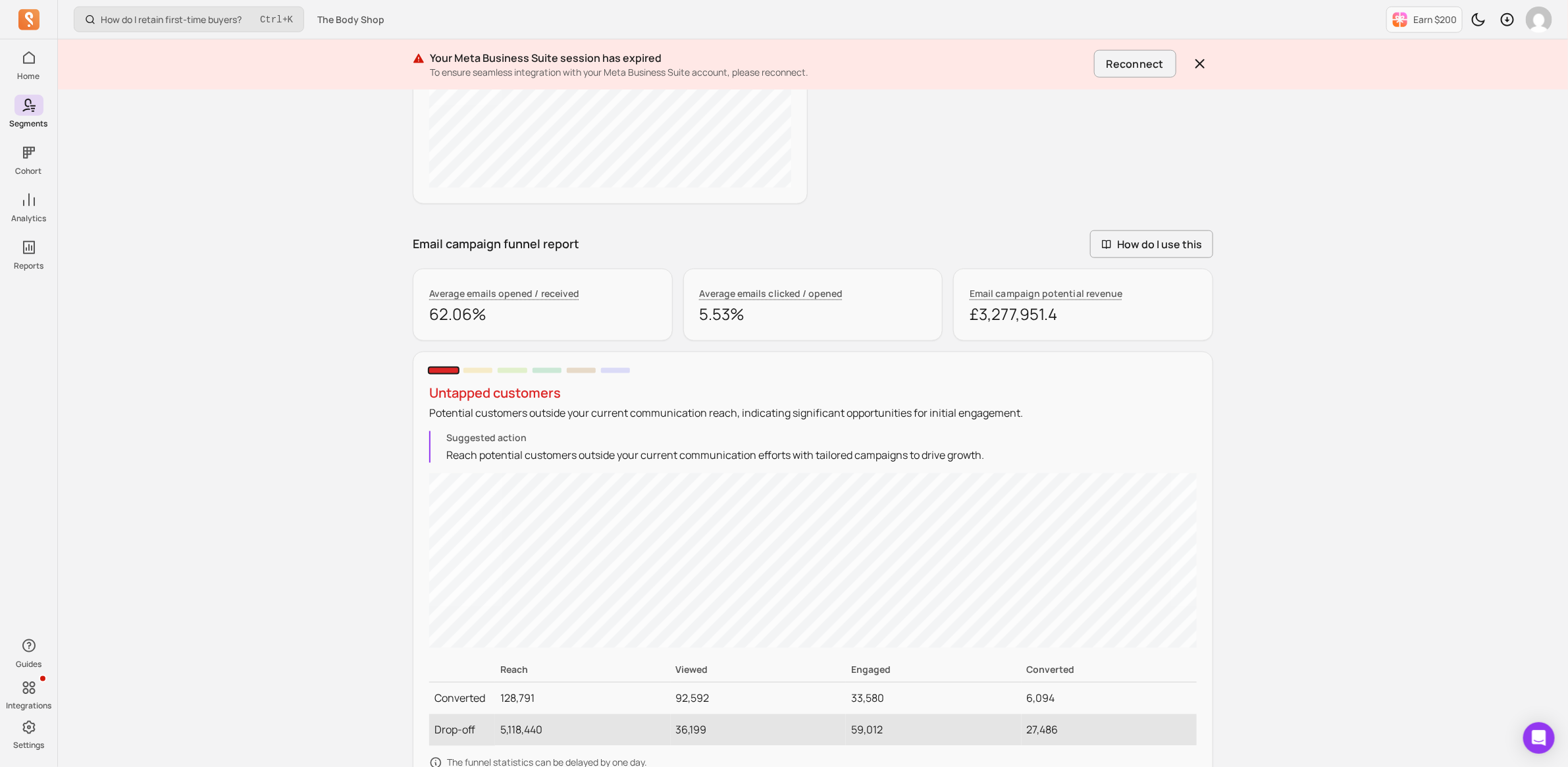
click at [484, 371] on span at bounding box center [478, 370] width 29 height 5
click at [1147, 239] on span "How do I use this" at bounding box center [1151, 244] width 123 height 28
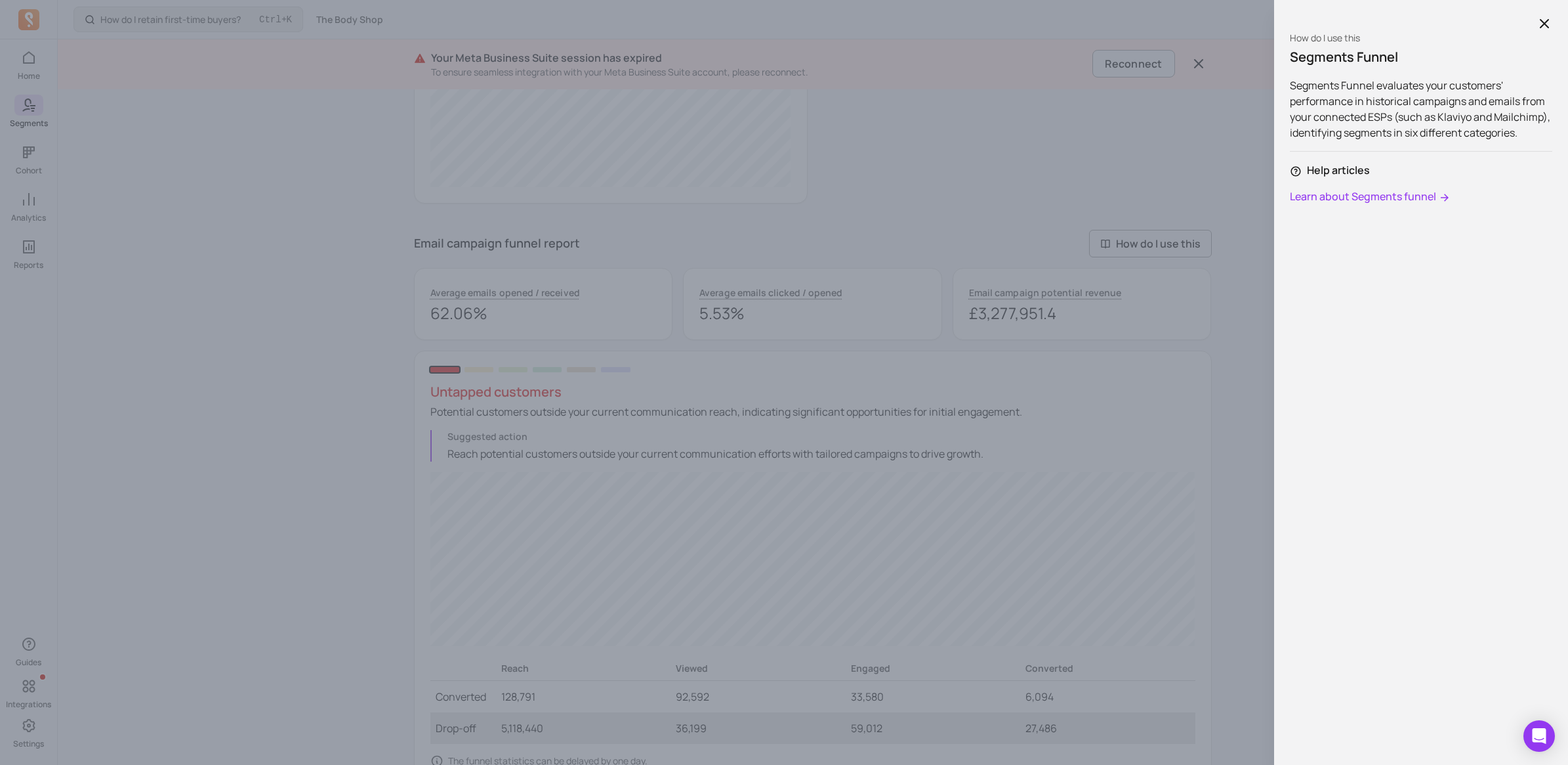
drag, startPoint x: 1535, startPoint y: 21, endPoint x: 1522, endPoint y: 24, distance: 13.3
click at [1537, 21] on icon "button" at bounding box center [1544, 24] width 16 height 16
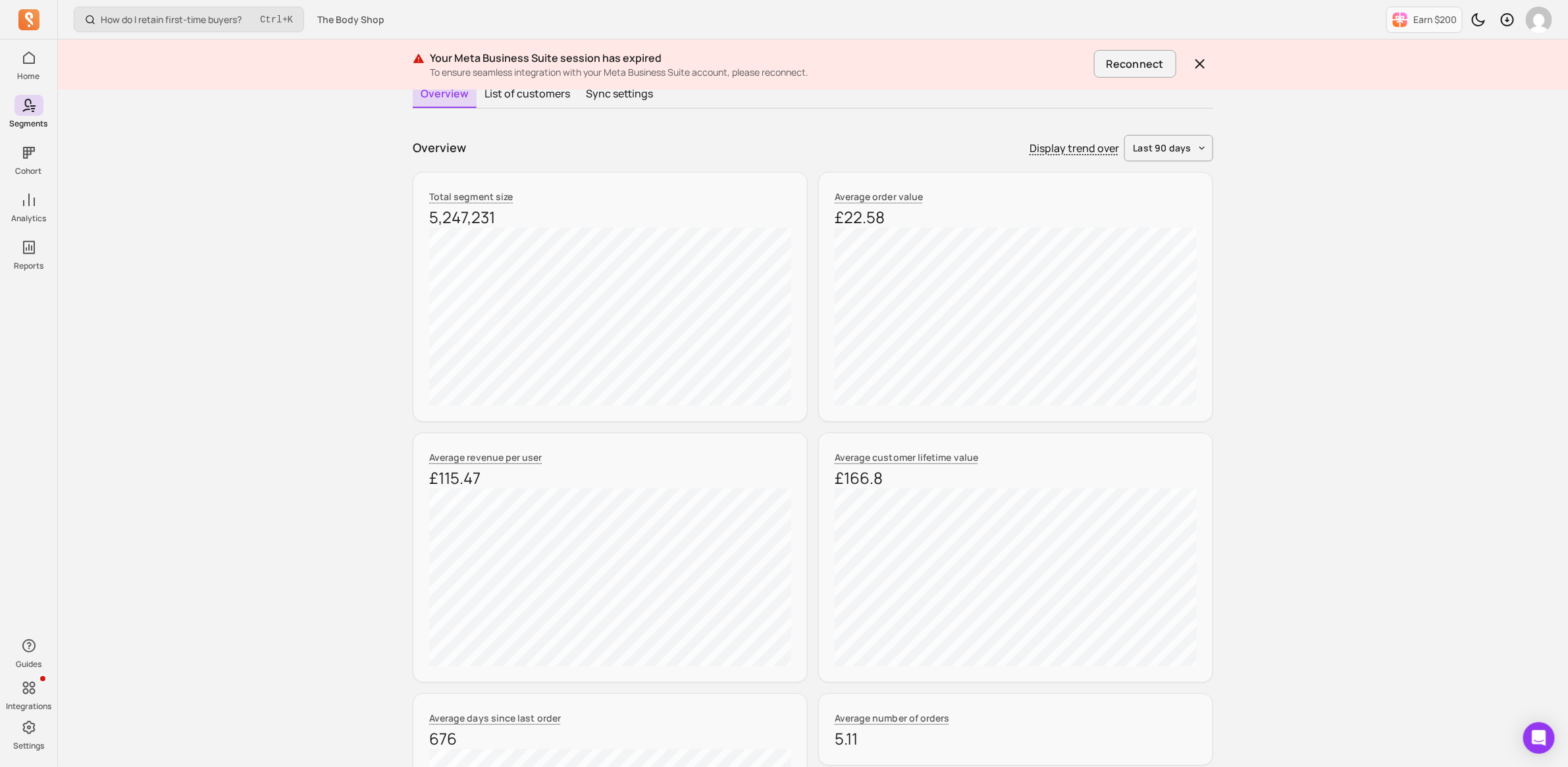
scroll to position [158, 0]
